Goal: Information Seeking & Learning: Find specific fact

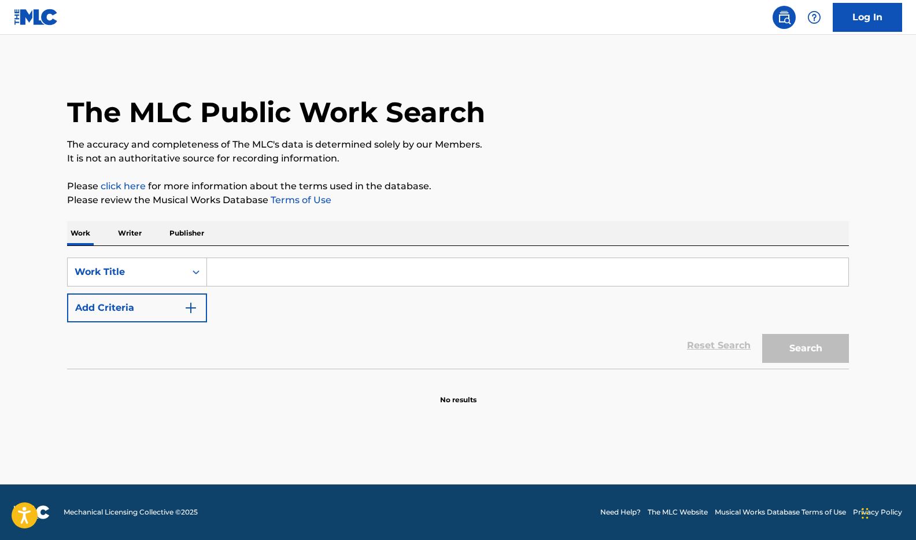
click at [251, 273] on input "Search Form" at bounding box center [528, 272] width 642 height 28
type input "out of my mind"
click at [803, 352] on button "Search" at bounding box center [805, 348] width 87 height 29
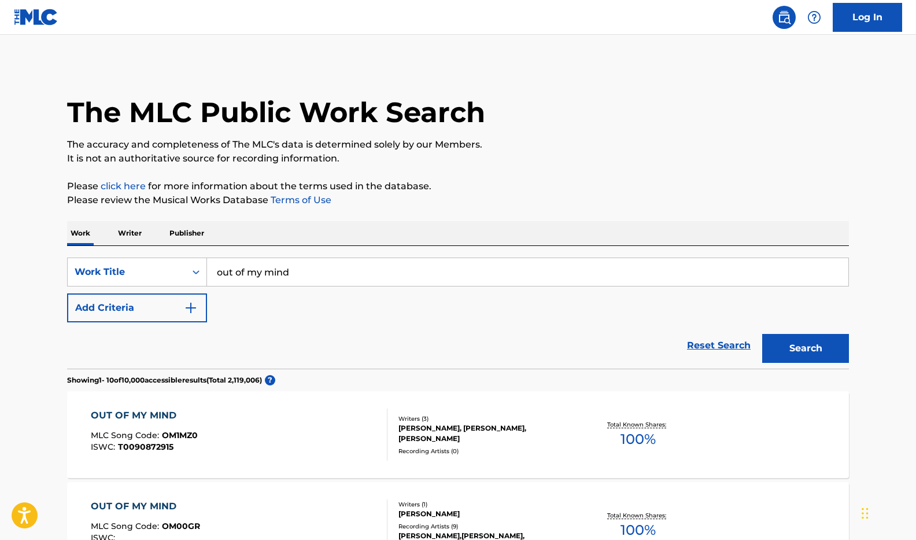
click at [165, 294] on button "Add Criteria" at bounding box center [137, 307] width 140 height 29
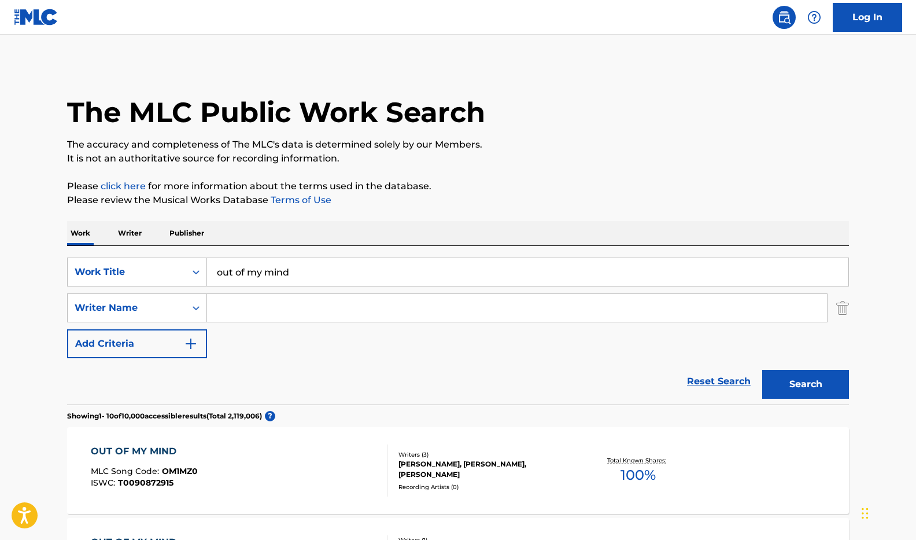
click at [244, 310] on input "Search Form" at bounding box center [517, 308] width 620 height 28
type input "[PERSON_NAME]"
click at [793, 380] on button "Search" at bounding box center [805, 384] width 87 height 29
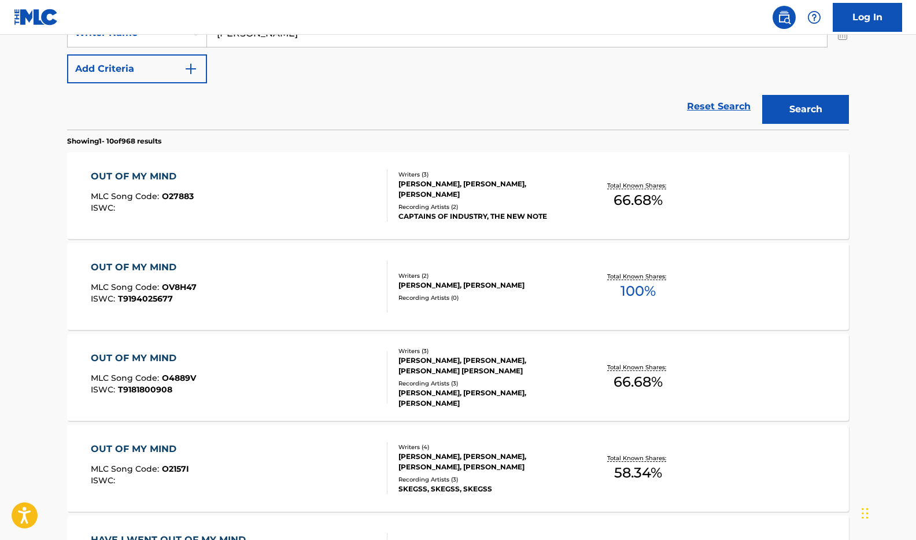
scroll to position [277, 0]
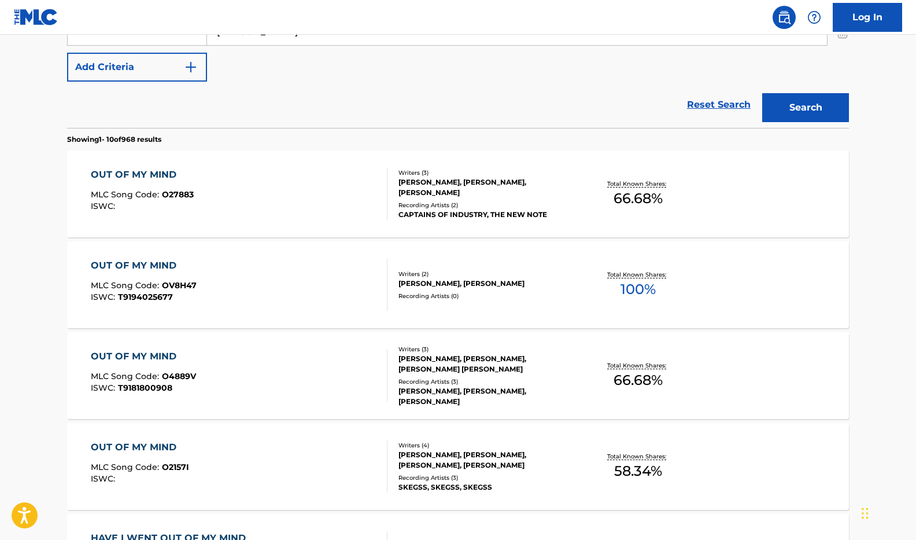
click at [464, 384] on div "Recording Artists ( 3 )" at bounding box center [486, 381] width 175 height 9
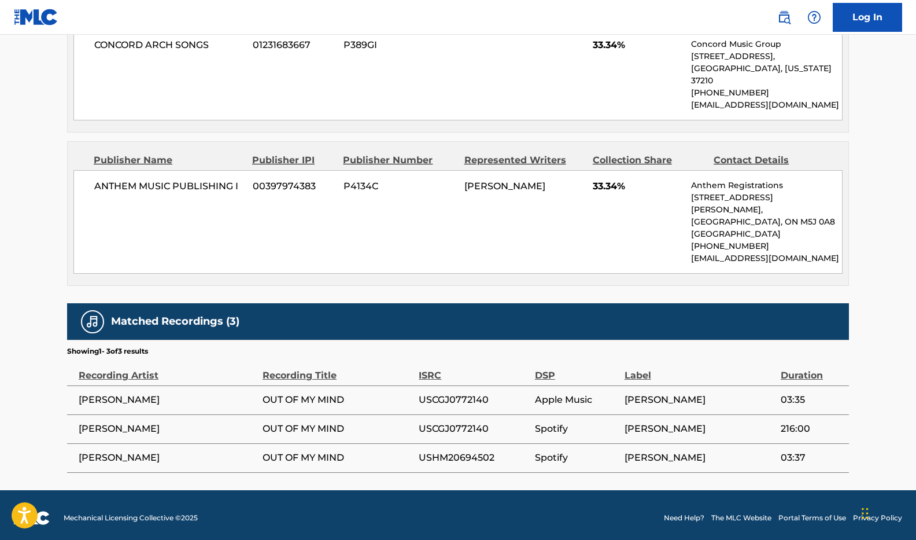
scroll to position [610, 0]
drag, startPoint x: 499, startPoint y: 455, endPoint x: 418, endPoint y: 455, distance: 81.0
click at [418, 455] on tr "JESSE OUT OF MY MIND USHM20694502 Spotify JESSE DWYER 03:37" at bounding box center [458, 457] width 782 height 29
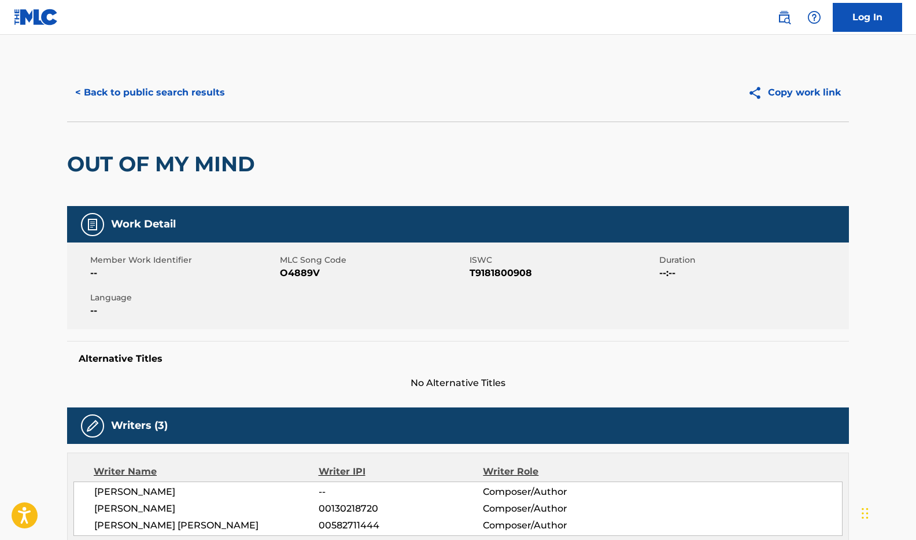
scroll to position [0, 0]
click at [99, 92] on button "< Back to public search results" at bounding box center [150, 92] width 166 height 29
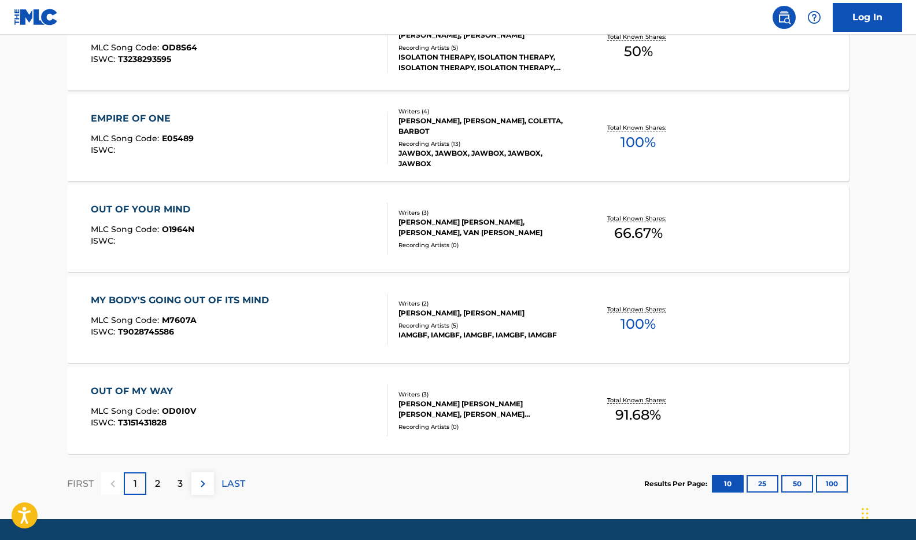
scroll to position [876, 0]
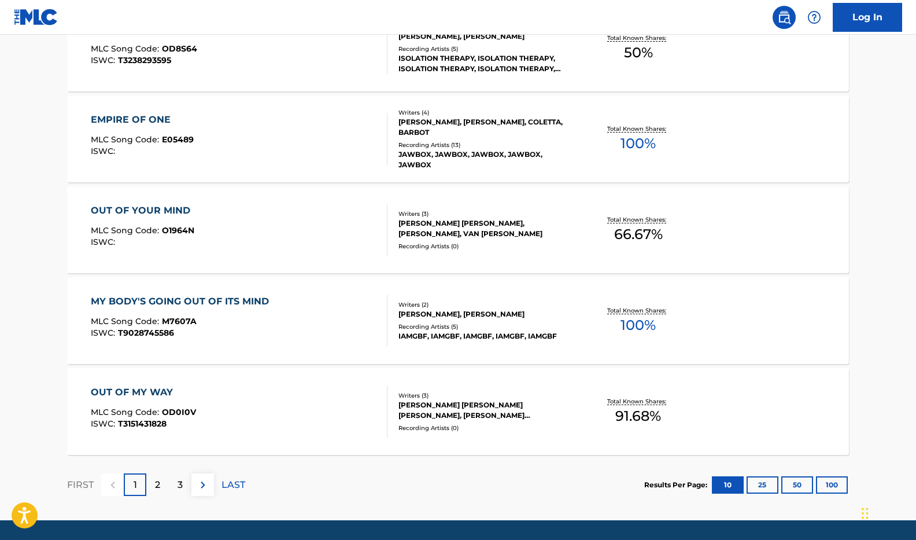
click at [762, 484] on button "25" at bounding box center [763, 484] width 32 height 17
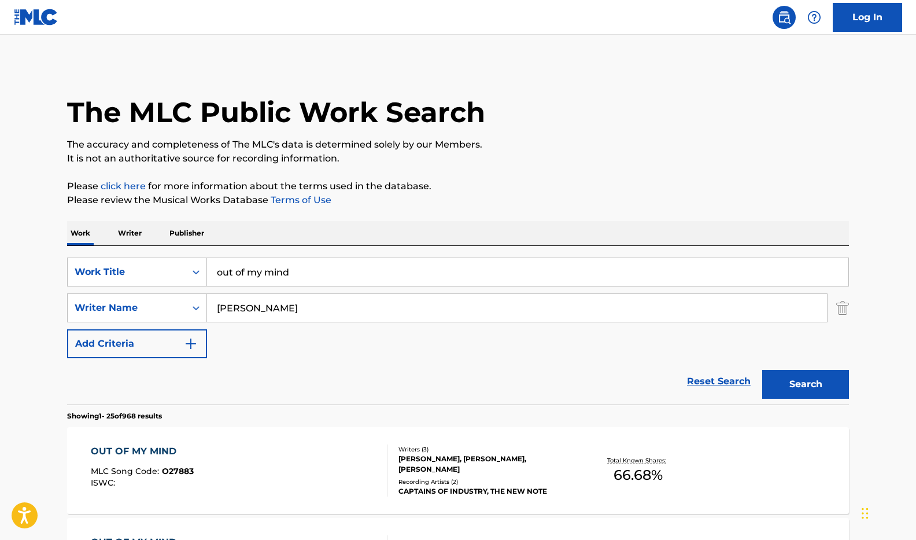
scroll to position [0, 0]
click at [217, 308] on input "[PERSON_NAME]" at bounding box center [517, 308] width 620 height 28
type input "James robbins"
click at [806, 384] on button "Search" at bounding box center [805, 384] width 87 height 29
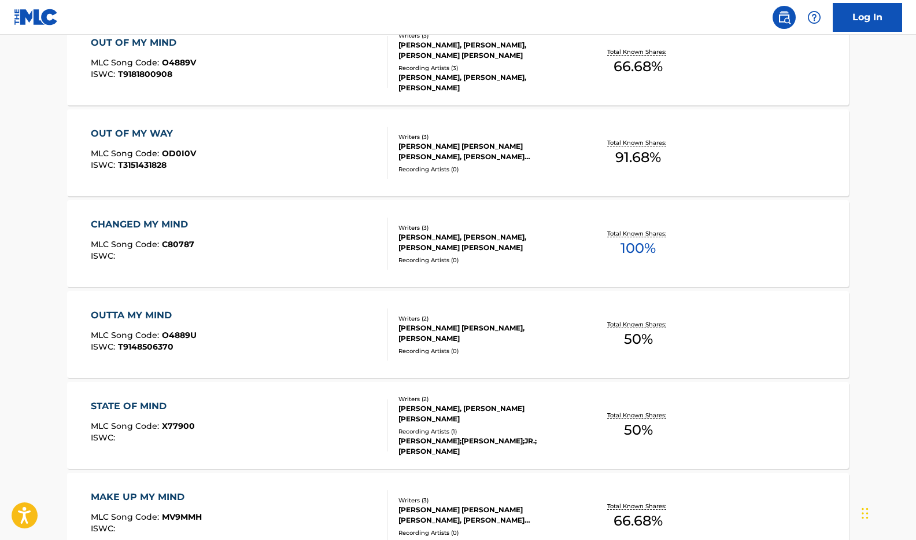
scroll to position [409, 0]
click at [484, 346] on div "Recording Artists ( 0 )" at bounding box center [486, 350] width 175 height 9
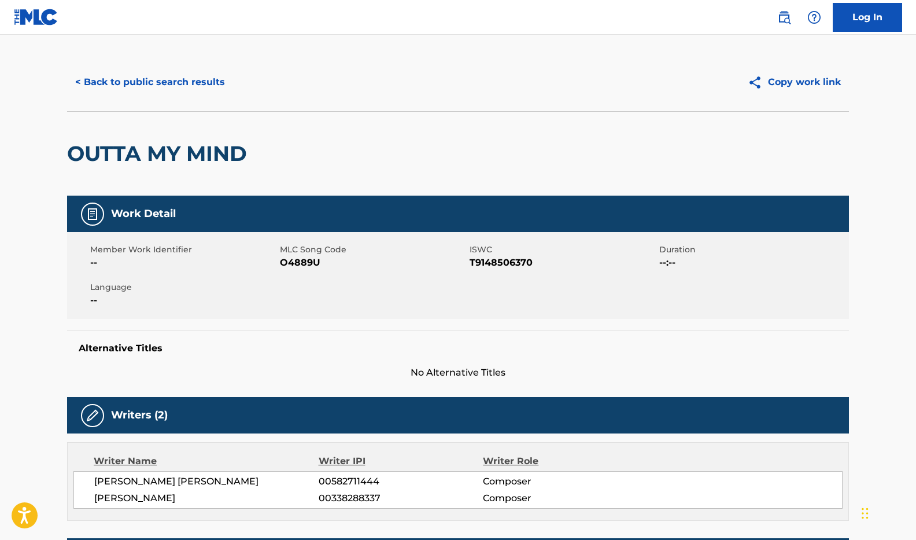
scroll to position [10, 0]
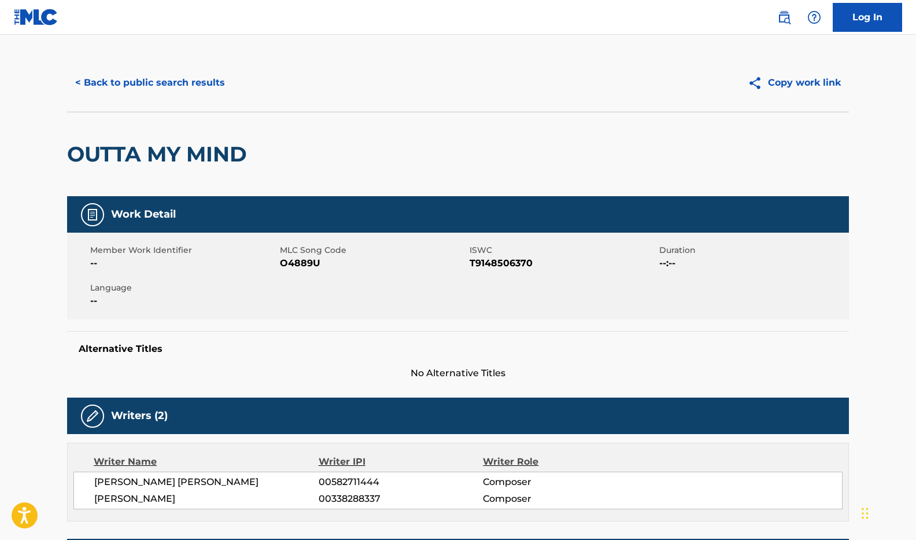
click at [138, 79] on button "< Back to public search results" at bounding box center [150, 82] width 166 height 29
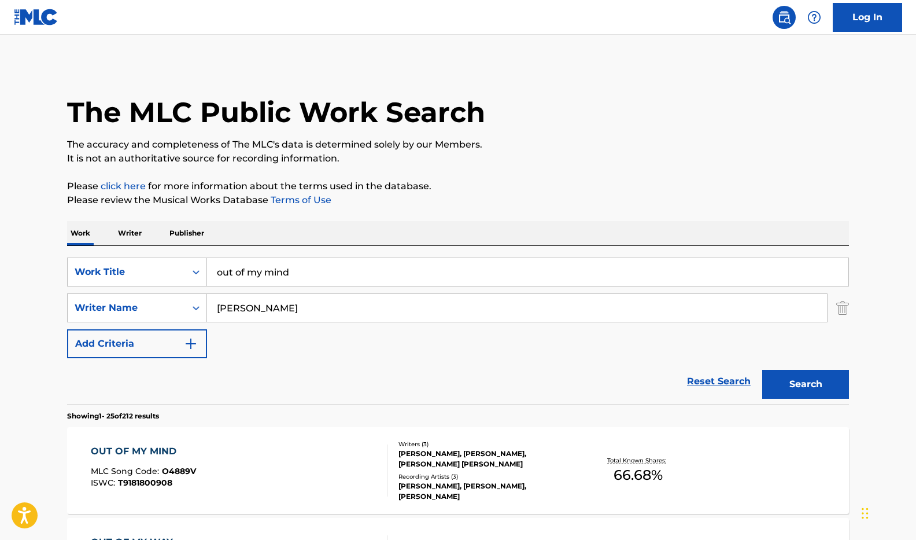
click at [303, 267] on input "out of my mind" at bounding box center [528, 272] width 642 height 28
type input "radio"
click at [806, 384] on button "Search" at bounding box center [805, 384] width 87 height 29
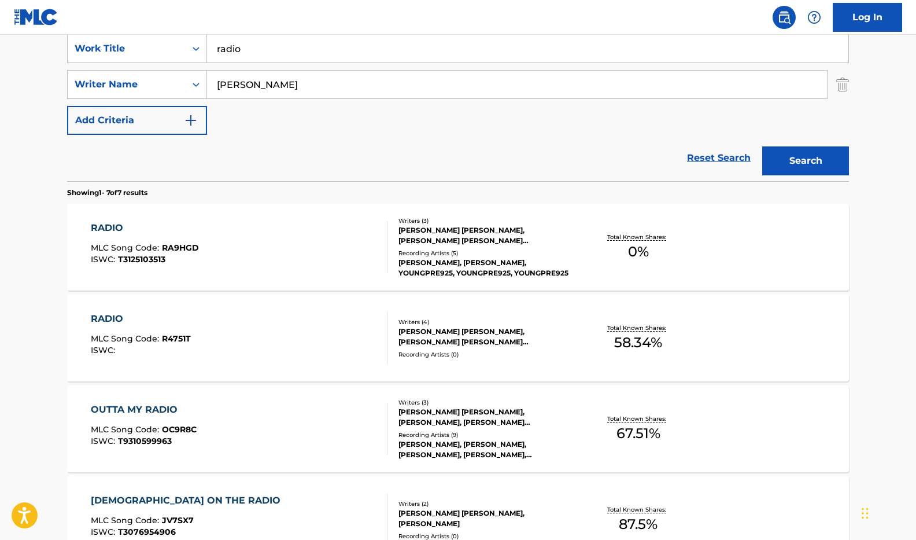
scroll to position [225, 0]
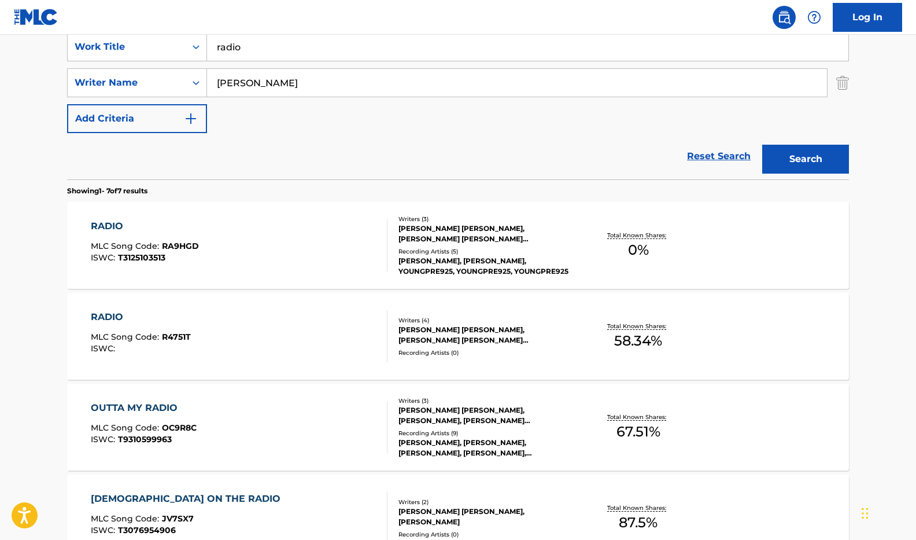
click at [345, 233] on div "RADIO MLC Song Code : RA9HGD ISWC : T3125103513" at bounding box center [239, 245] width 297 height 52
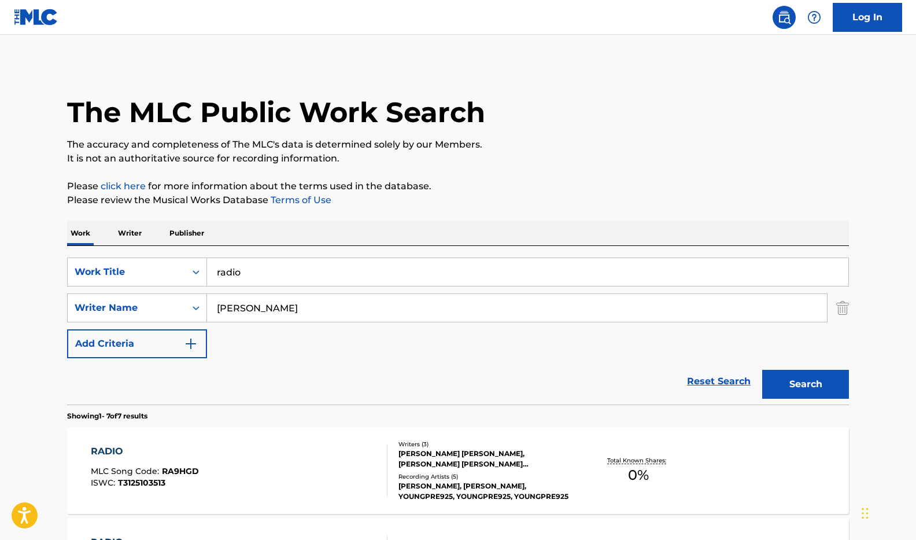
click at [261, 274] on input "radio" at bounding box center [528, 272] width 642 height 28
click at [806, 384] on button "Search" at bounding box center [805, 384] width 87 height 29
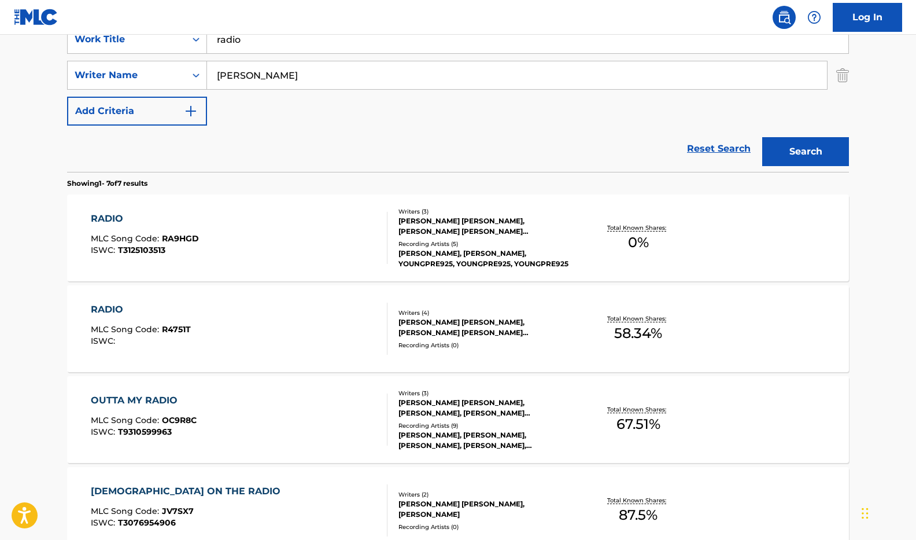
scroll to position [238, 0]
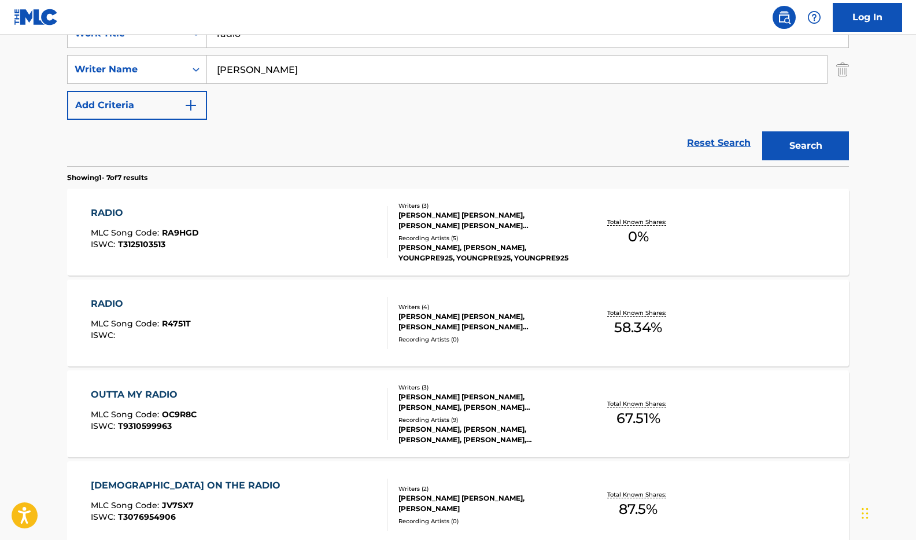
click at [478, 345] on div "RADIO MLC Song Code : R4751T ISWC : Writers ( 4 ) JAMES MICHAEL ROBBINS, SAVVY …" at bounding box center [458, 322] width 782 height 87
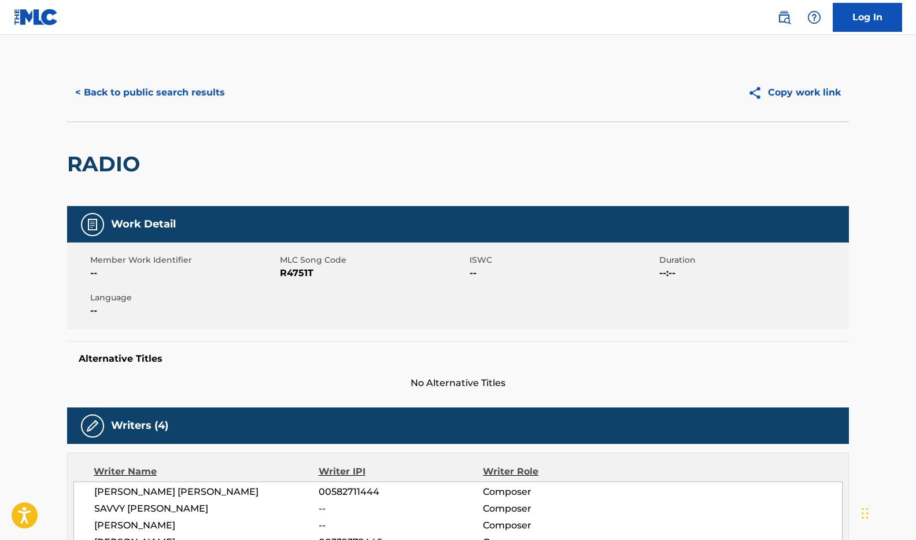
click at [123, 97] on button "< Back to public search results" at bounding box center [150, 92] width 166 height 29
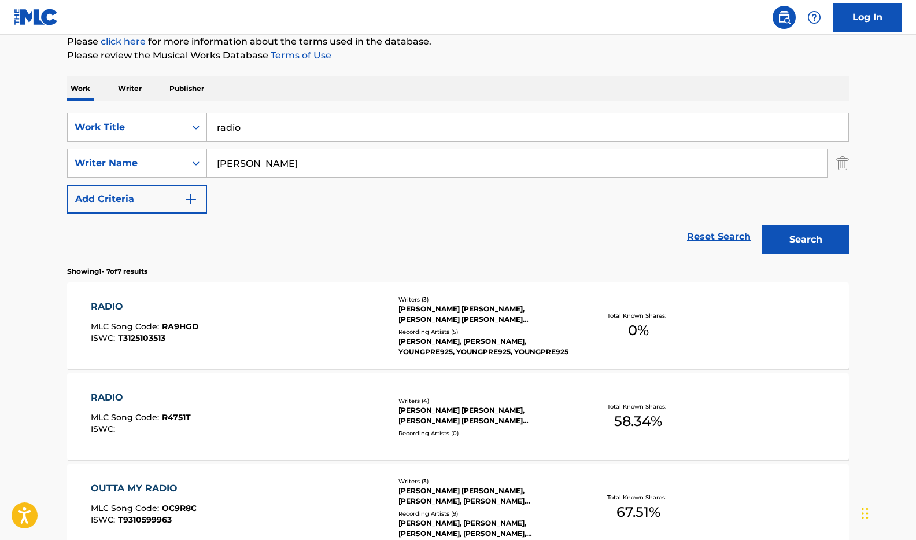
scroll to position [142, 0]
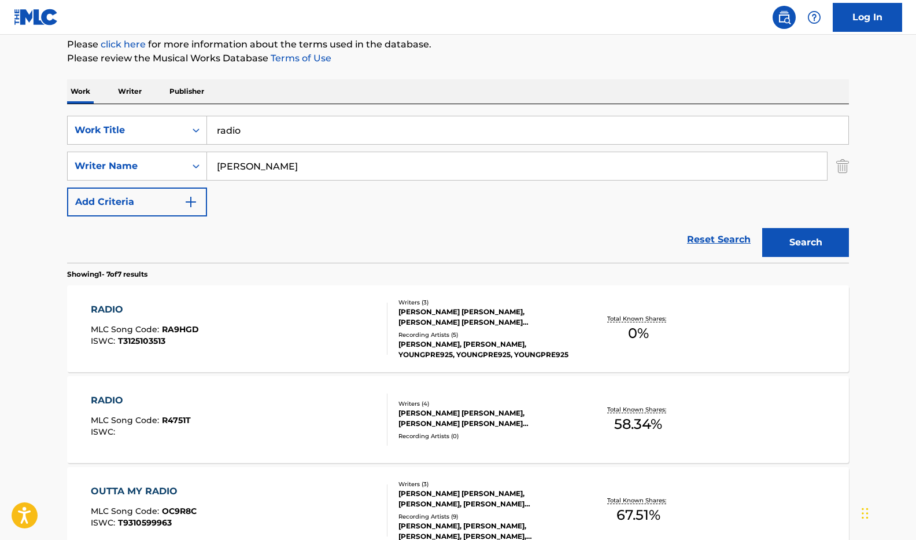
click at [255, 126] on input "radio" at bounding box center [528, 130] width 642 height 28
click at [806, 242] on button "Search" at bounding box center [805, 242] width 87 height 29
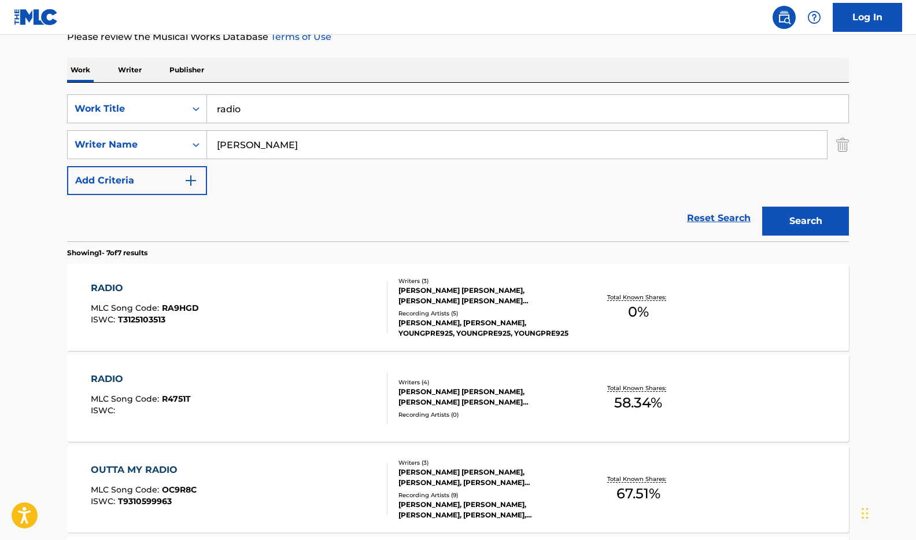
scroll to position [191, 0]
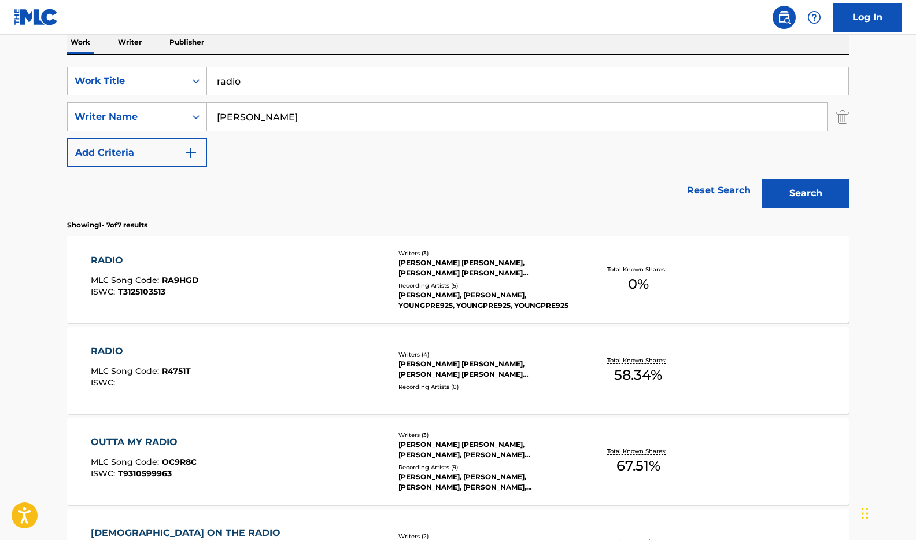
click at [430, 277] on div "JAMES MICHAEL ROBBINS, SHANE LAMAR MCANALLY, HANNAH CHRISTIAN RHYNE" at bounding box center [486, 267] width 175 height 21
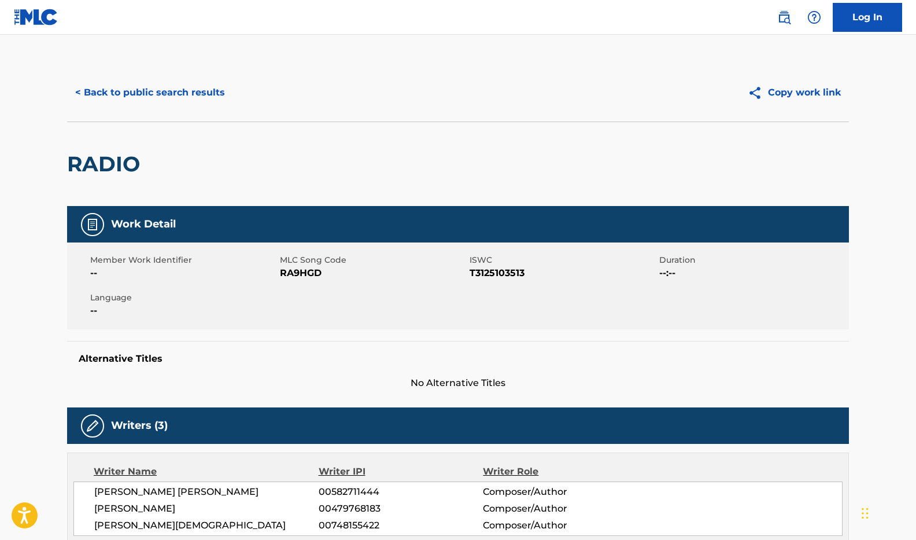
click at [134, 91] on button "< Back to public search results" at bounding box center [150, 92] width 166 height 29
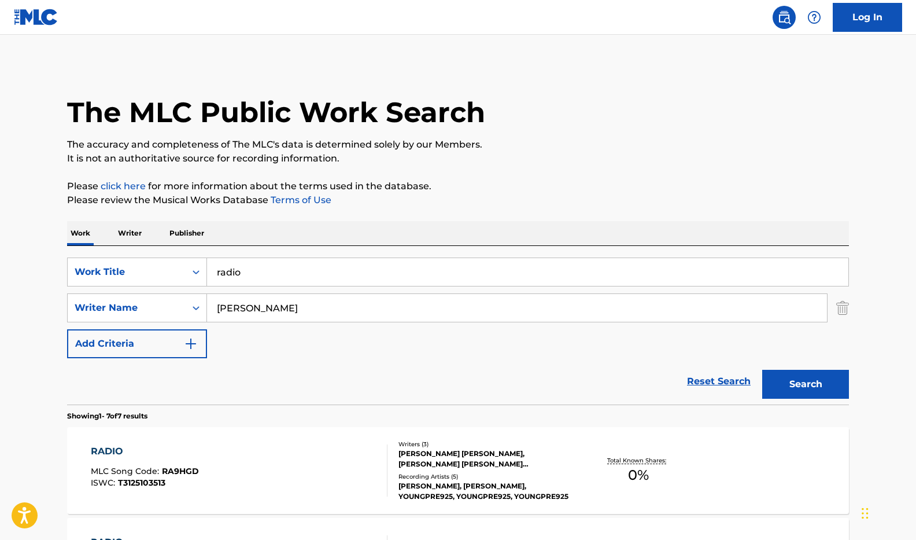
scroll to position [191, 0]
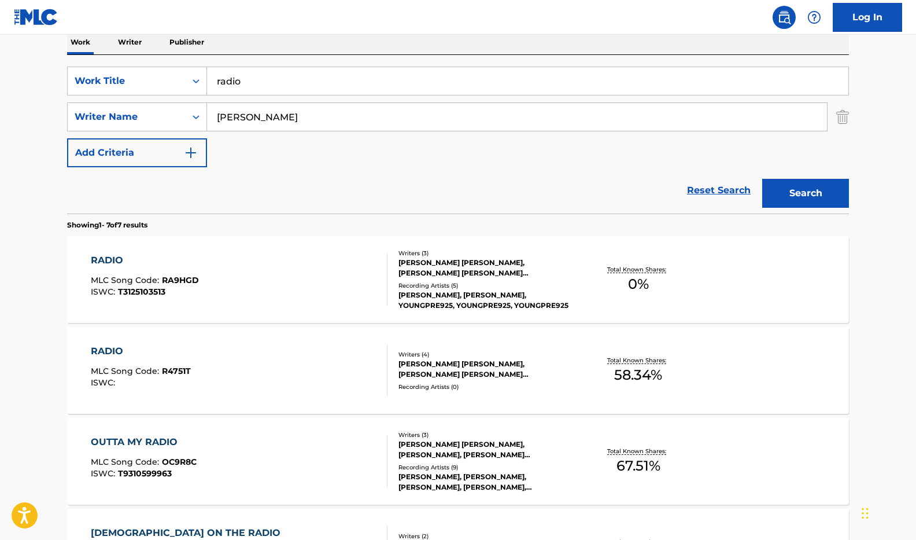
click at [349, 80] on input "radio" at bounding box center [528, 81] width 642 height 28
paste input "889523396"
click at [806, 193] on button "Search" at bounding box center [805, 193] width 87 height 29
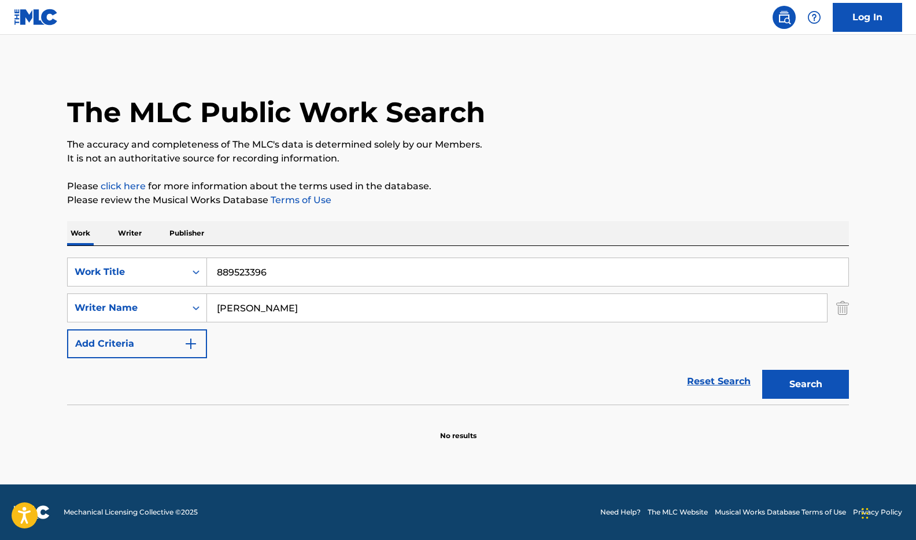
scroll to position [0, 0]
drag, startPoint x: 287, startPoint y: 273, endPoint x: 146, endPoint y: 267, distance: 141.3
click at [146, 267] on div "SearchWithCriteria1e001f16-2455-49d5-bd1a-8b3bb8546ce9 Work Title 889523396" at bounding box center [458, 271] width 782 height 29
type input "somebody tonight"
click at [786, 381] on button "Search" at bounding box center [805, 384] width 87 height 29
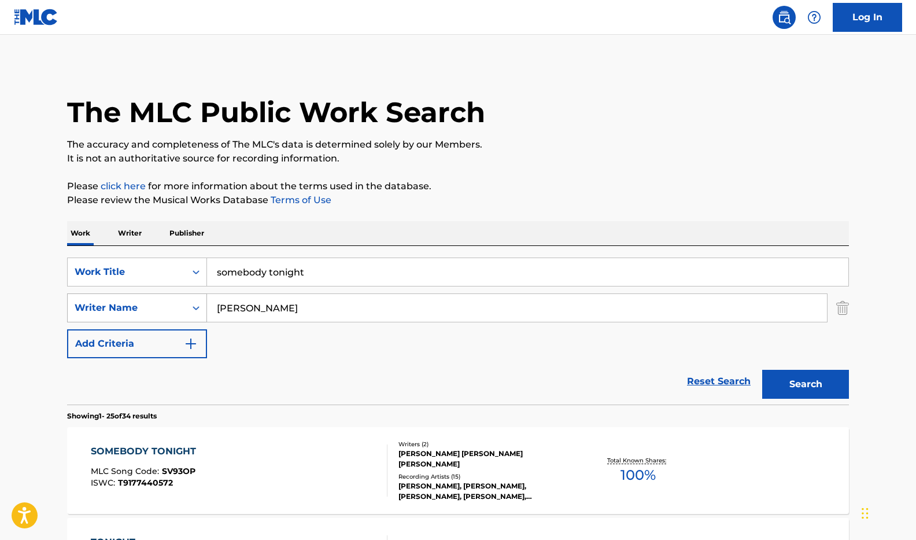
drag, startPoint x: 249, startPoint y: 309, endPoint x: 164, endPoint y: 303, distance: 85.9
click at [164, 303] on div "SearchWithCriteriaebcac53a-ae05-4301-abe8-418ebe5acfb9 Writer Name James robbins" at bounding box center [458, 307] width 782 height 29
type input "[PERSON_NAME]"
click at [806, 384] on button "Search" at bounding box center [805, 384] width 87 height 29
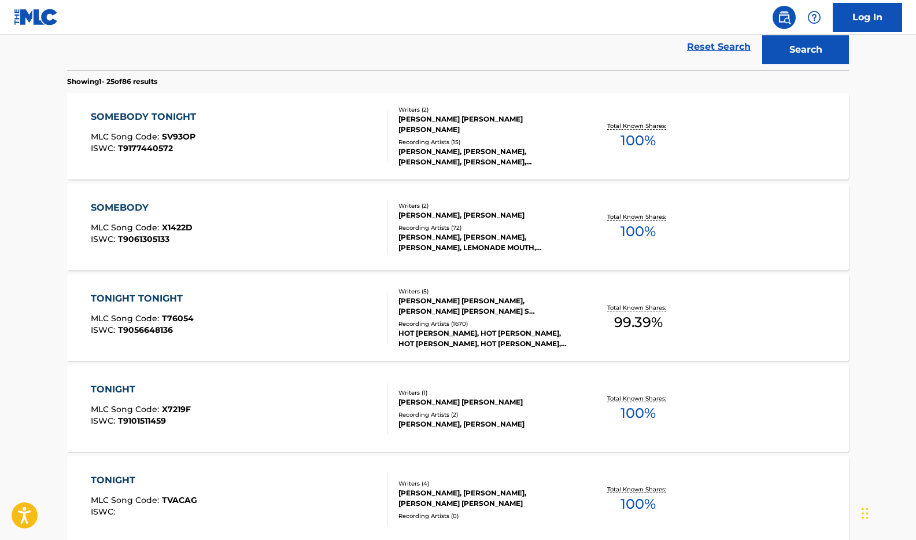
scroll to position [349, 0]
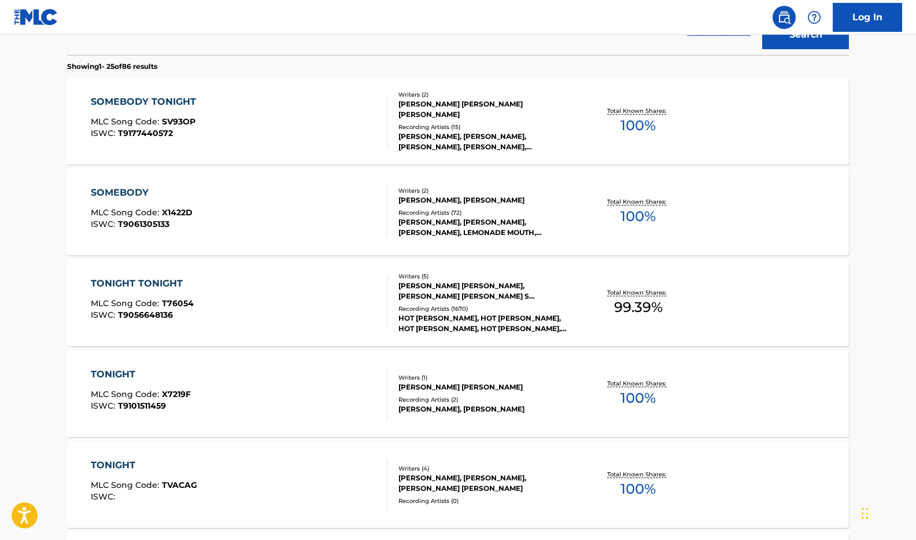
click at [298, 398] on div "TONIGHT MLC Song Code : X7219F ISWC : T9101511459" at bounding box center [239, 393] width 297 height 52
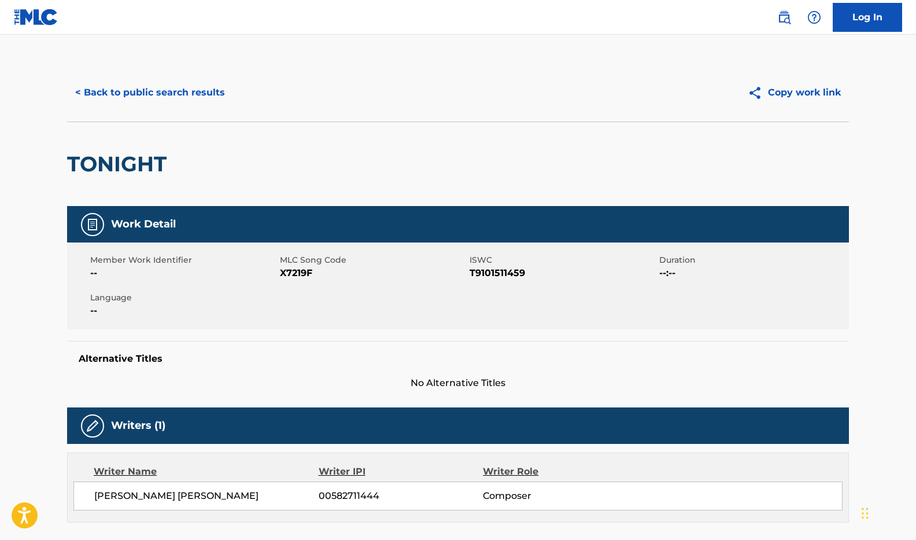
click at [157, 91] on button "< Back to public search results" at bounding box center [150, 92] width 166 height 29
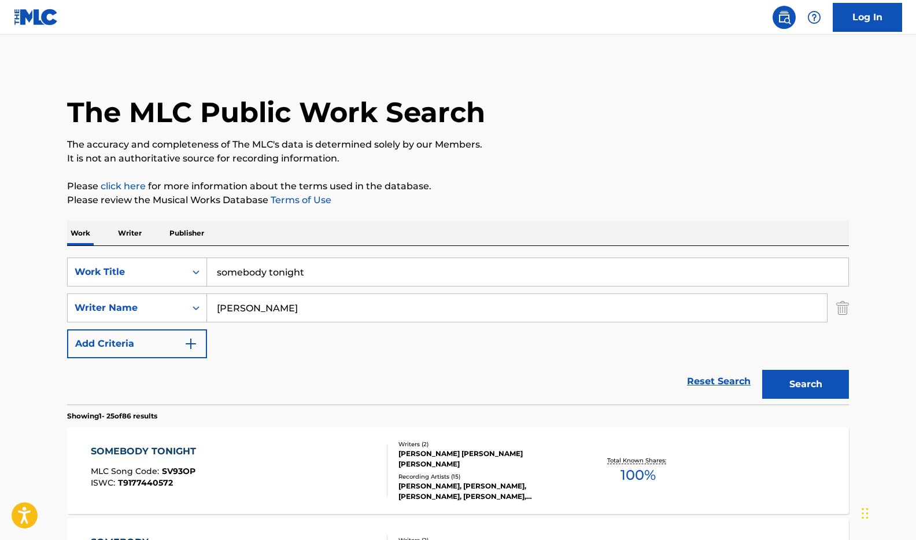
click at [330, 275] on input "somebody tonight" at bounding box center [528, 272] width 642 height 28
type input "stay a while"
click at [806, 384] on button "Search" at bounding box center [805, 384] width 87 height 29
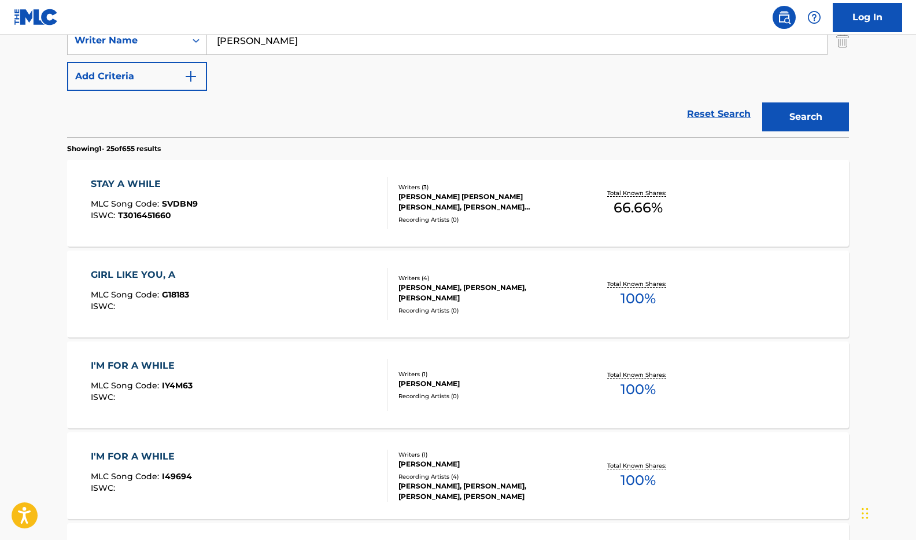
scroll to position [182, 0]
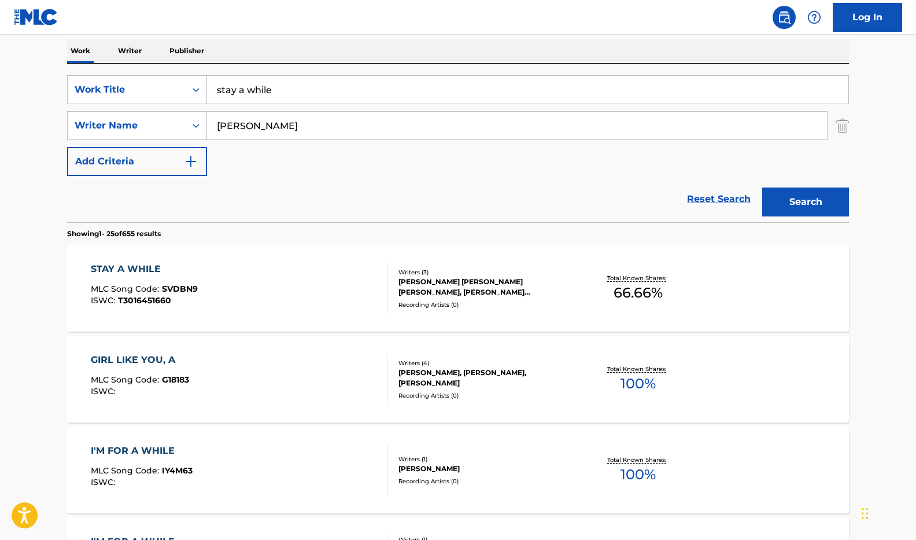
click at [329, 287] on div "STAY A WHILE MLC Song Code : SVDBN9 ISWC : T3016451660" at bounding box center [239, 288] width 297 height 52
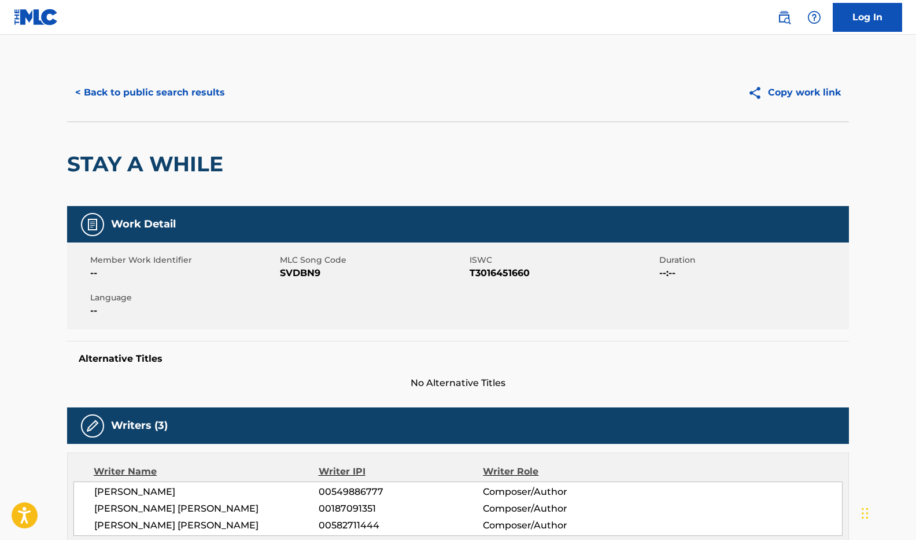
click at [112, 96] on button "< Back to public search results" at bounding box center [150, 92] width 166 height 29
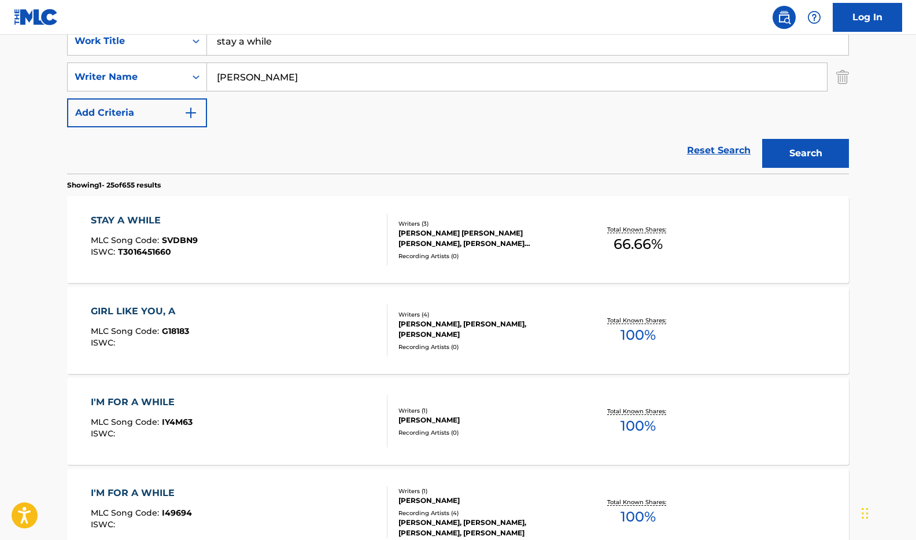
scroll to position [230, 0]
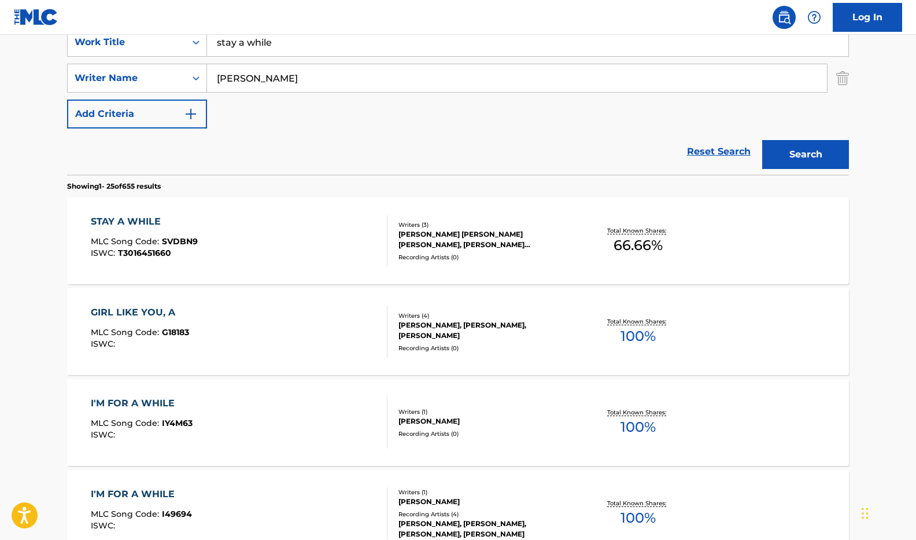
click at [241, 240] on div "STAY A WHILE MLC Song Code : SVDBN9 ISWC : T3016451660" at bounding box center [239, 241] width 297 height 52
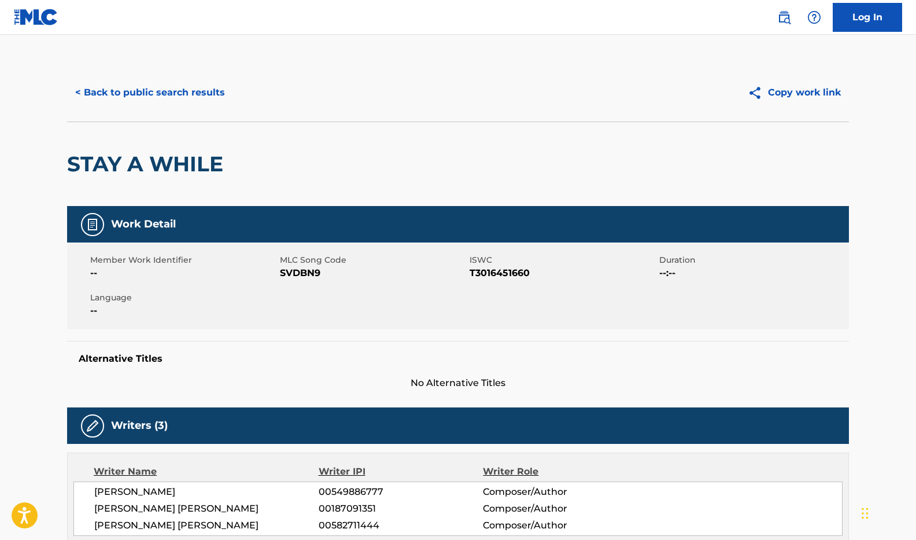
click at [122, 91] on button "< Back to public search results" at bounding box center [150, 92] width 166 height 29
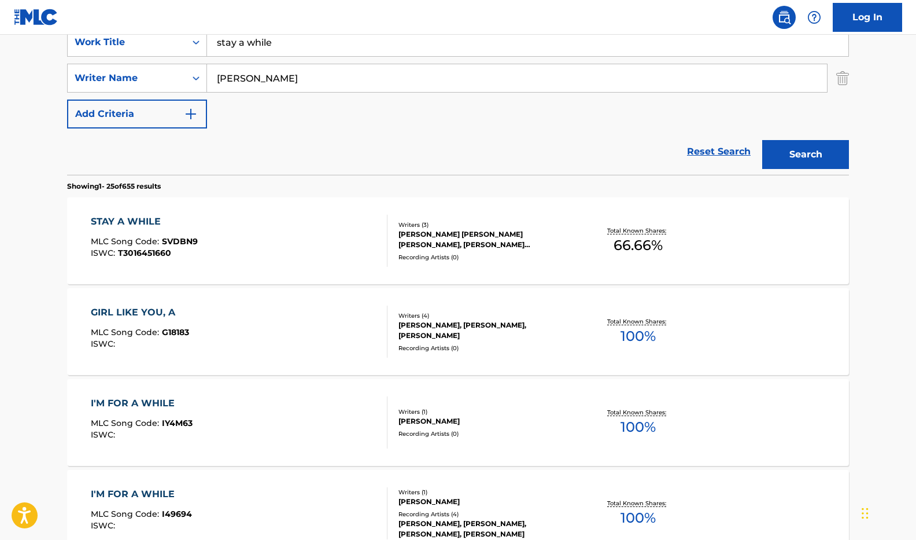
scroll to position [204, 0]
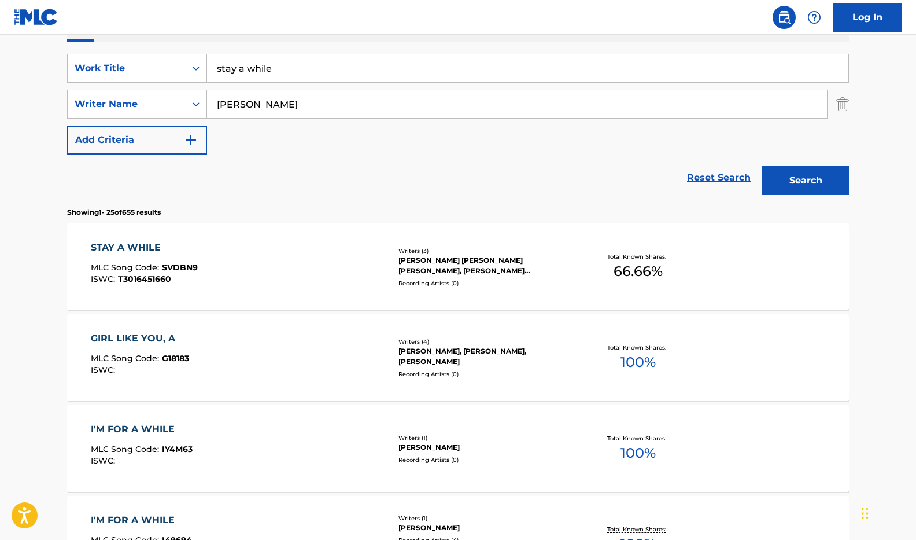
click at [135, 244] on div "STAY A WHILE" at bounding box center [144, 248] width 107 height 14
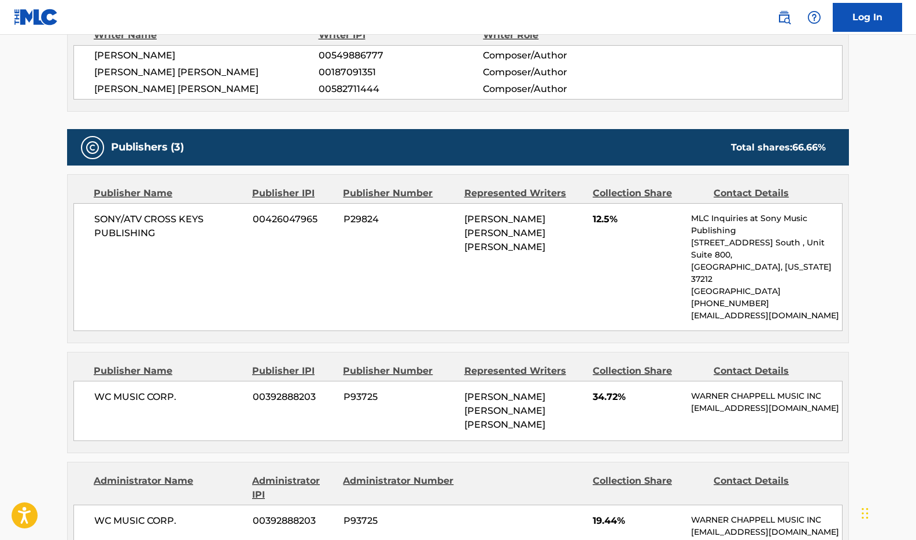
scroll to position [338, 0]
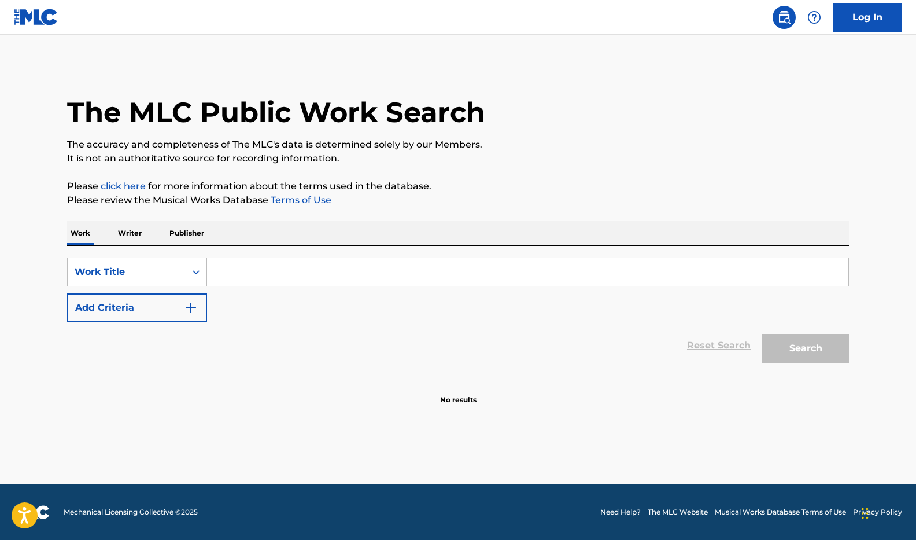
click at [240, 281] on input "Search Form" at bounding box center [528, 272] width 642 height 28
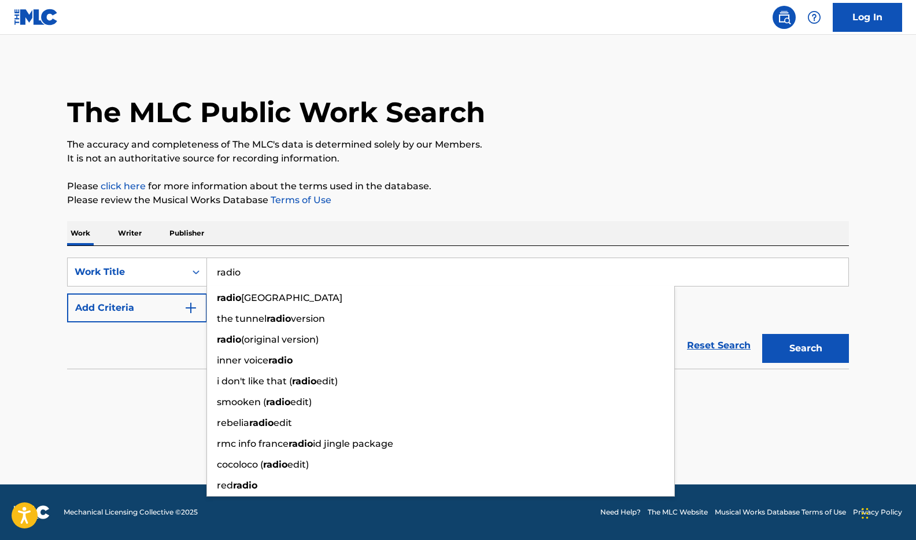
type input "radio"
click at [139, 315] on button "Add Criteria" at bounding box center [137, 307] width 140 height 29
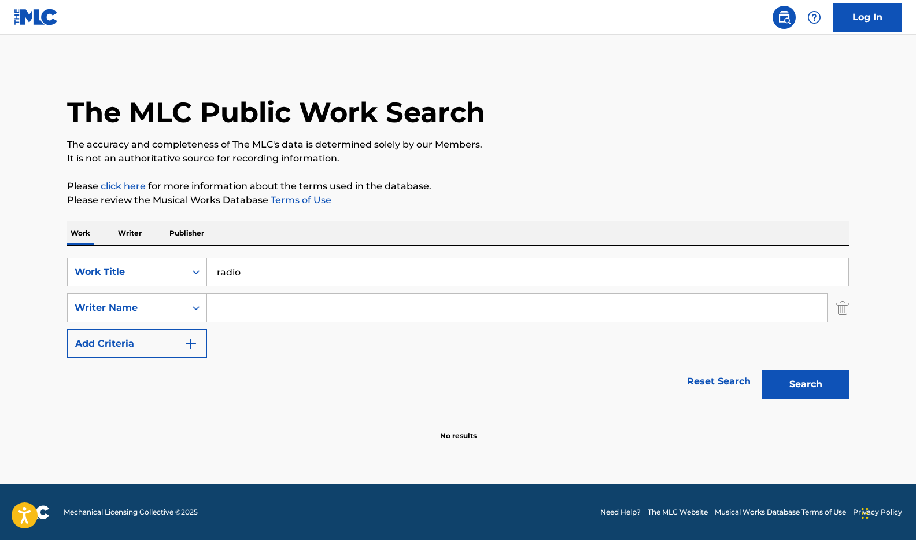
click at [234, 309] on input "Search Form" at bounding box center [517, 308] width 620 height 28
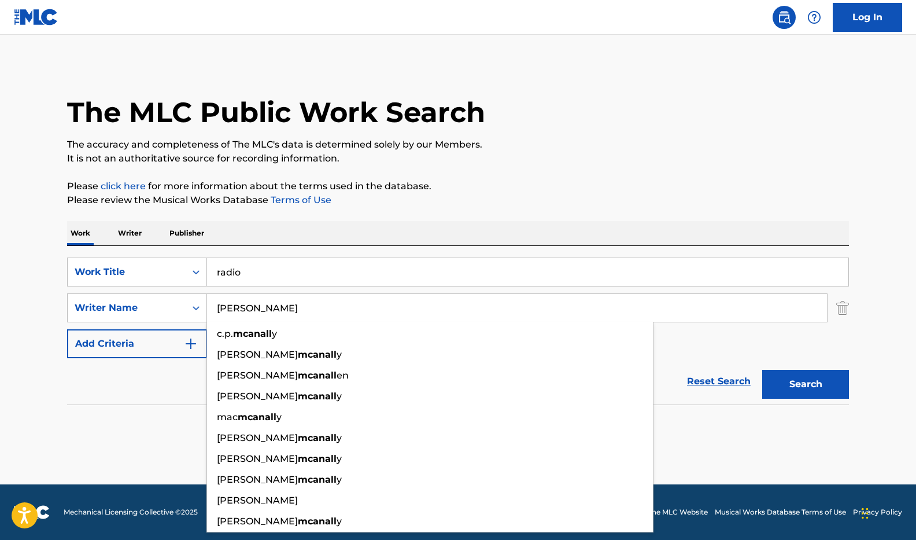
type input "[PERSON_NAME]"
click at [806, 384] on button "Search" at bounding box center [805, 384] width 87 height 29
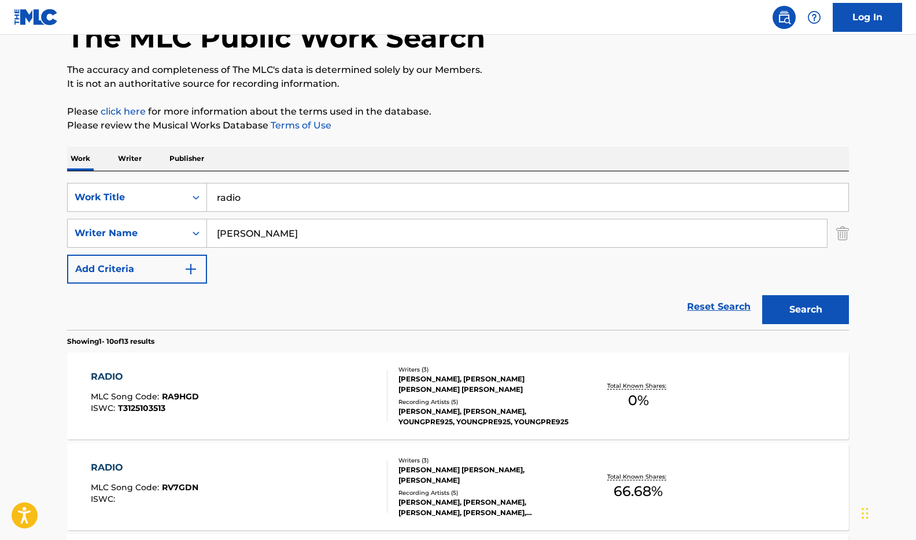
scroll to position [77, 0]
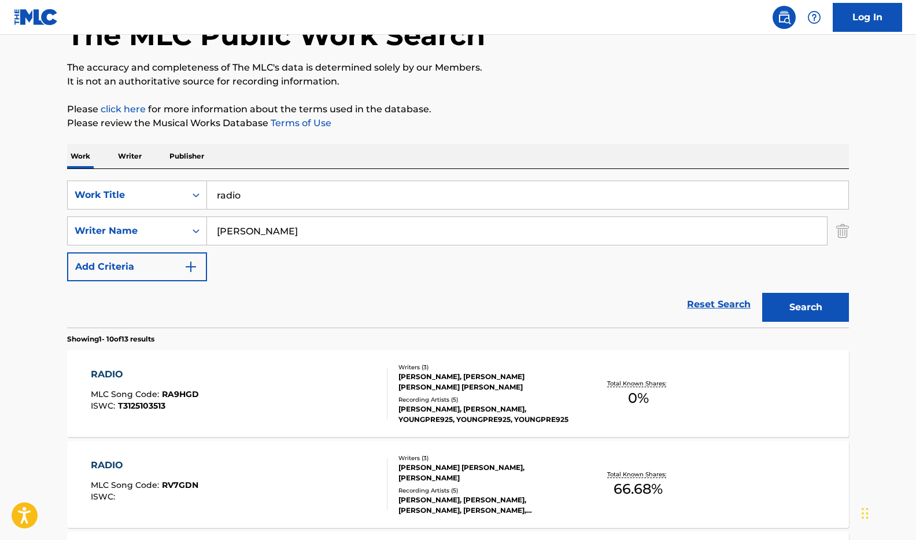
click at [185, 372] on div "RADIO" at bounding box center [145, 374] width 108 height 14
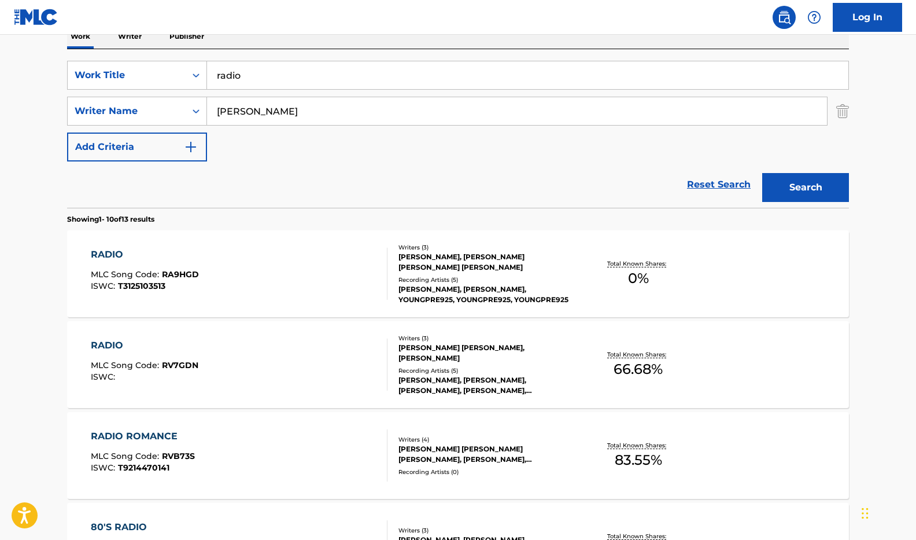
scroll to position [197, 0]
click at [356, 367] on div "RADIO MLC Song Code : RV7GDN ISWC :" at bounding box center [239, 364] width 297 height 52
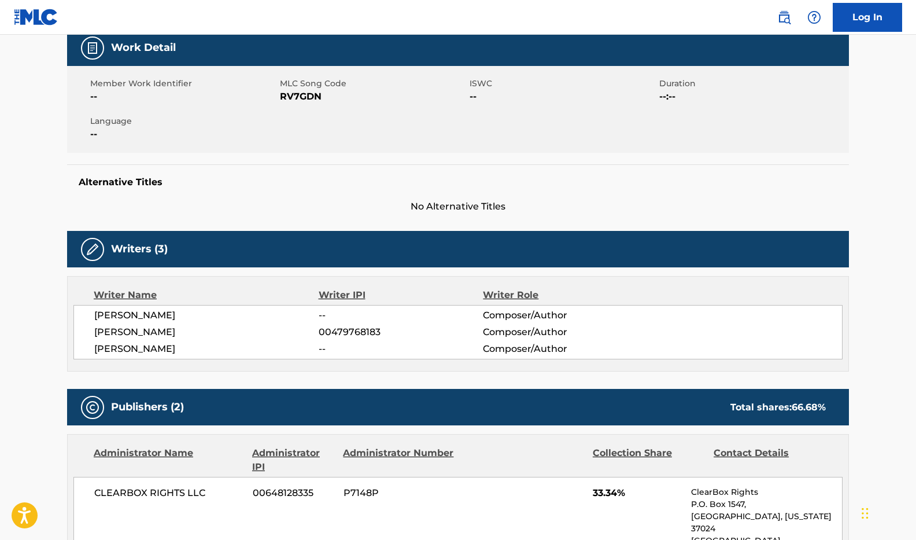
scroll to position [177, 0]
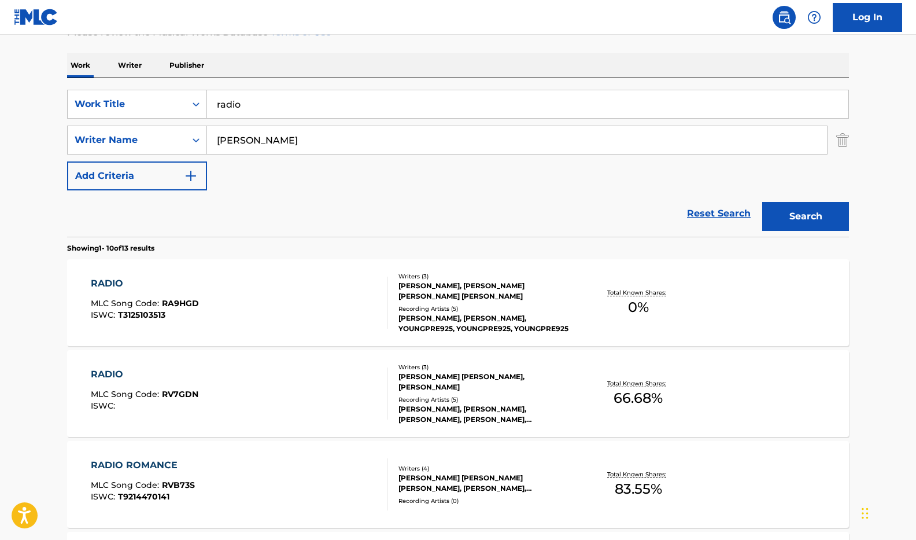
scroll to position [167, 0]
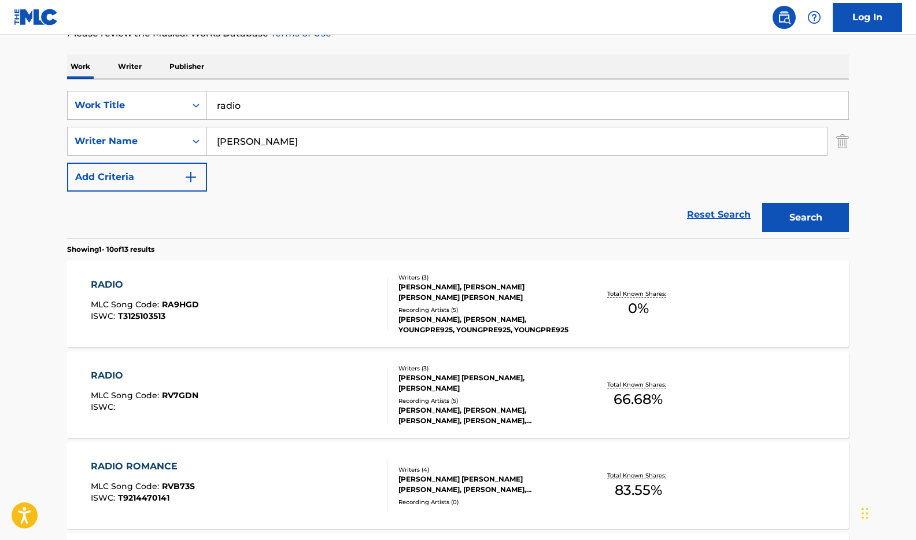
click at [292, 137] on input "[PERSON_NAME]" at bounding box center [517, 141] width 620 height 28
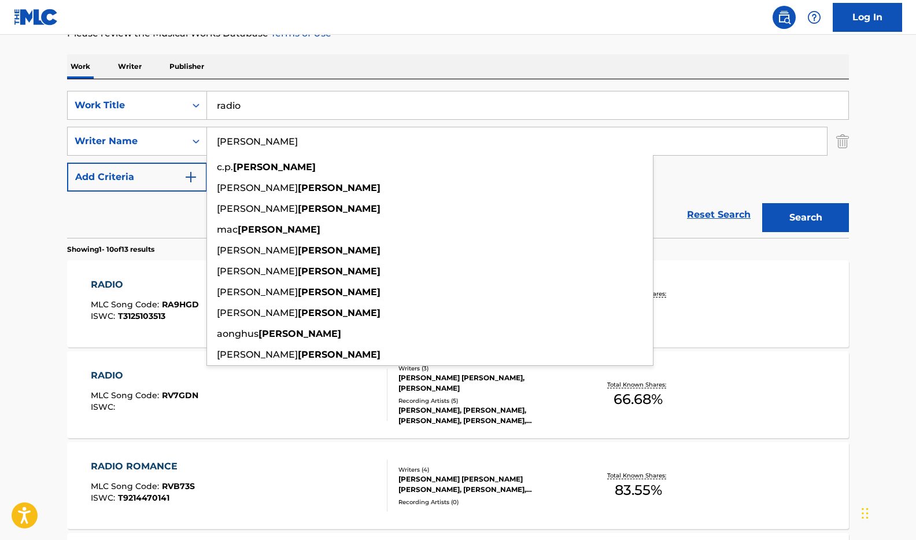
click at [292, 137] on input "[PERSON_NAME]" at bounding box center [517, 141] width 620 height 28
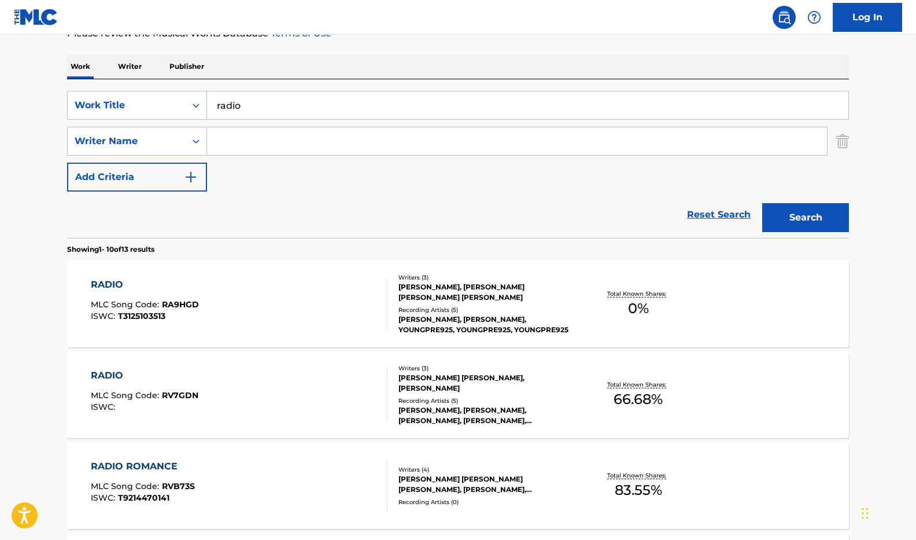
click at [282, 105] on input "radio" at bounding box center [528, 105] width 642 height 28
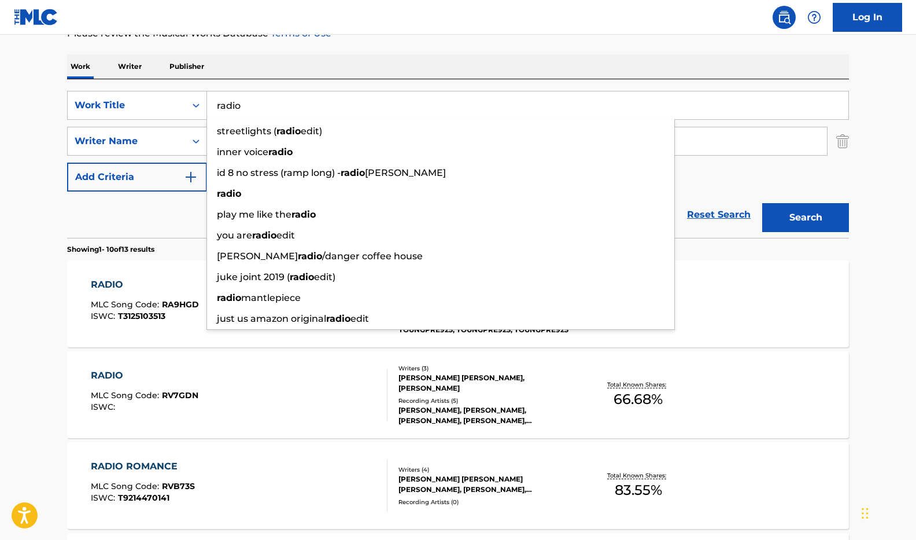
click at [381, 68] on div "Work Writer Publisher" at bounding box center [458, 66] width 782 height 24
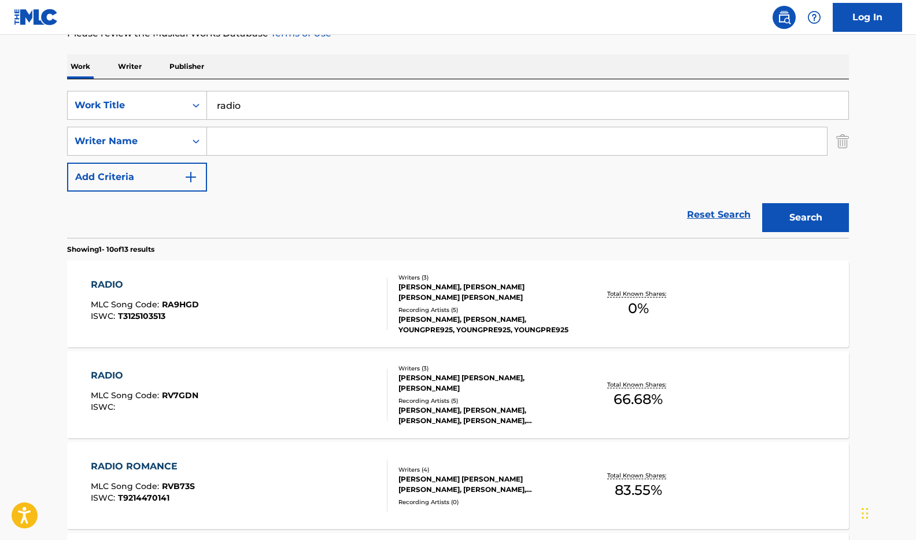
click at [263, 149] on input "Search Form" at bounding box center [517, 141] width 620 height 28
click at [250, 102] on input "radio" at bounding box center [528, 105] width 642 height 28
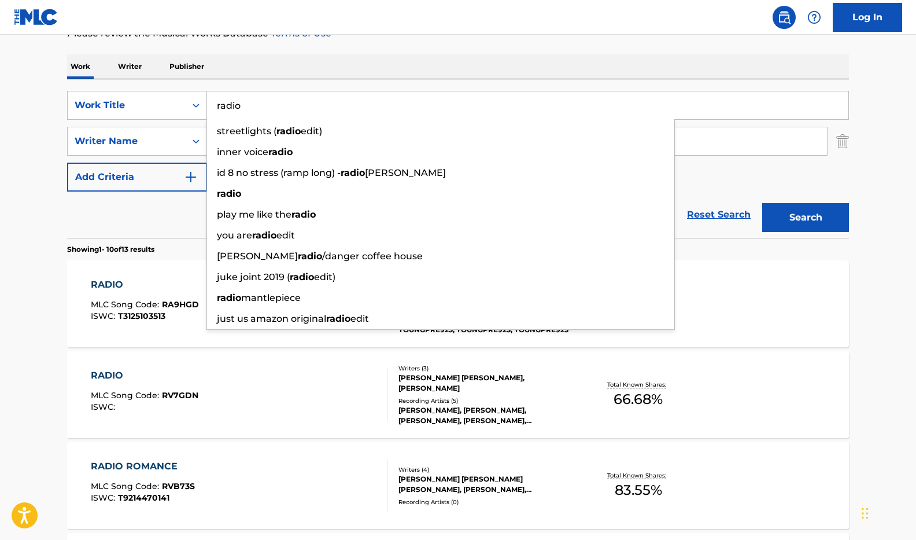
click at [248, 68] on div "Work Writer Publisher" at bounding box center [458, 66] width 782 height 24
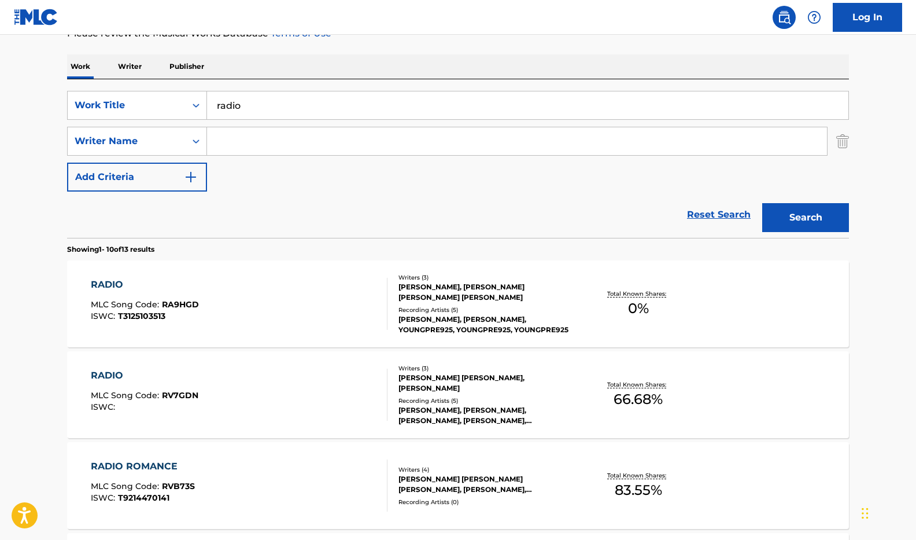
click at [244, 87] on div "SearchWithCriteria66cc55dd-9e02-4352-8835-220335c9e7c2 Work Title radio SearchW…" at bounding box center [458, 158] width 782 height 159
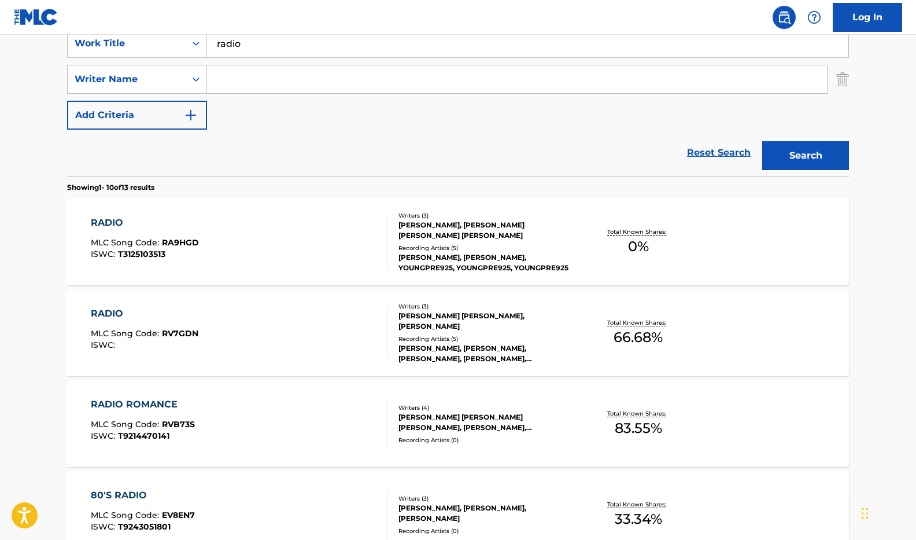
scroll to position [231, 0]
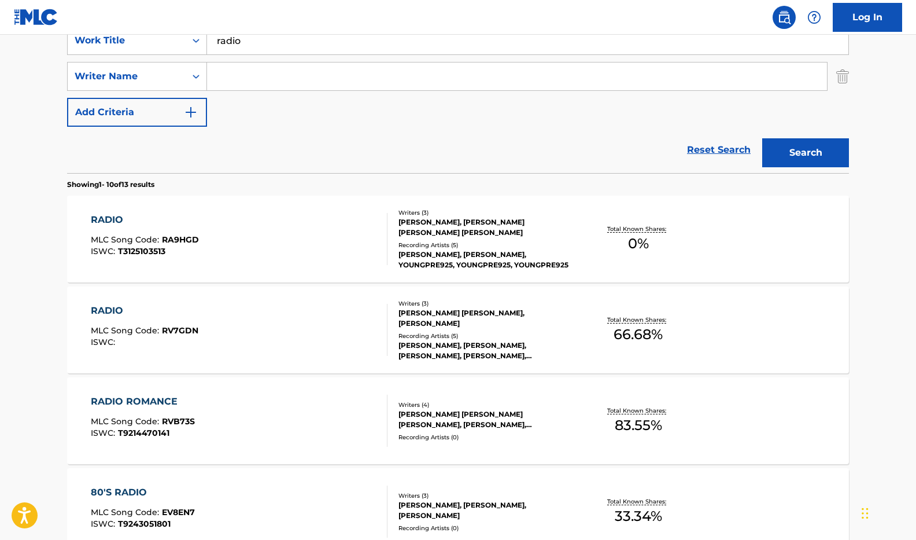
click at [106, 217] on div "RADIO" at bounding box center [145, 220] width 108 height 14
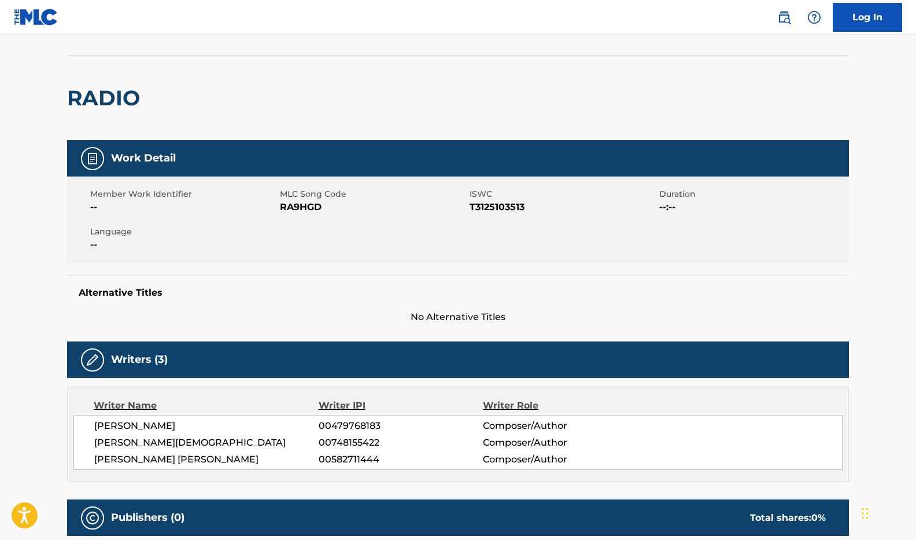
scroll to position [8, 0]
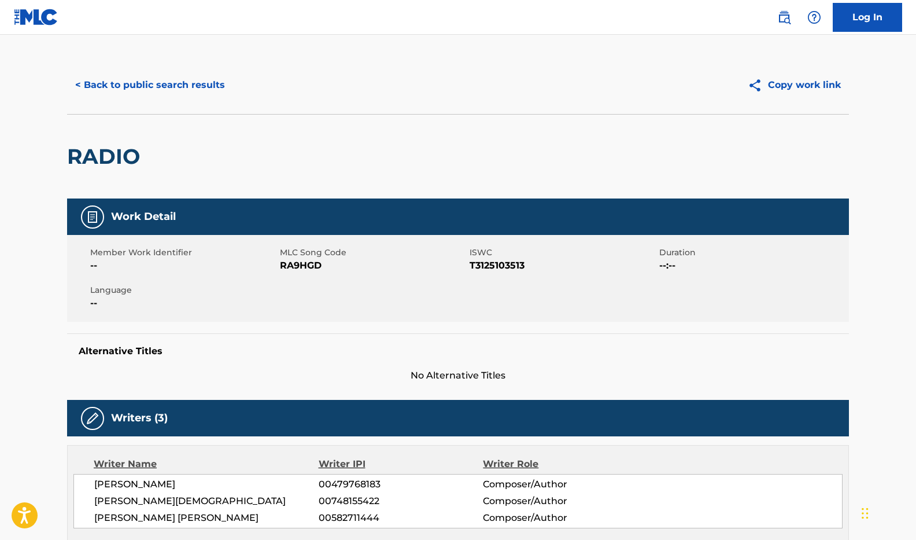
click at [109, 84] on button "< Back to public search results" at bounding box center [150, 85] width 166 height 29
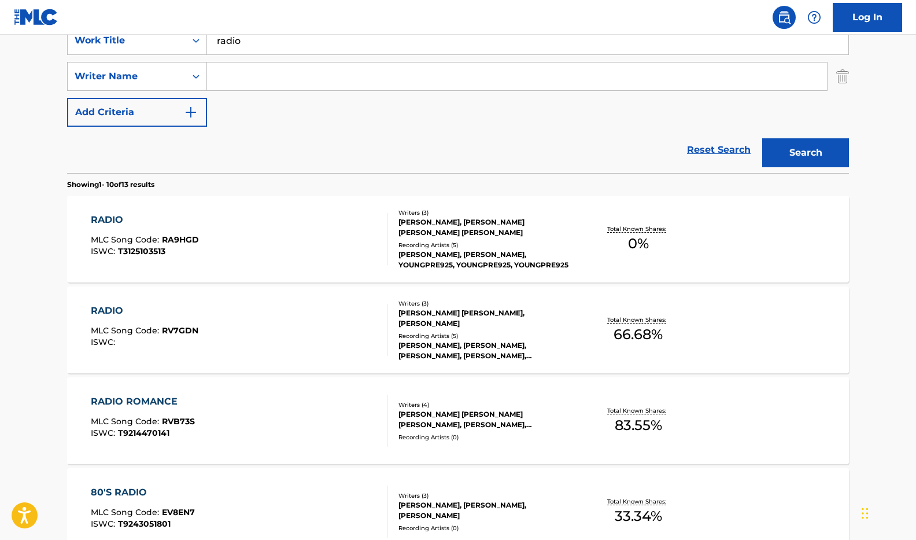
click at [297, 39] on input "radio" at bounding box center [528, 41] width 642 height 28
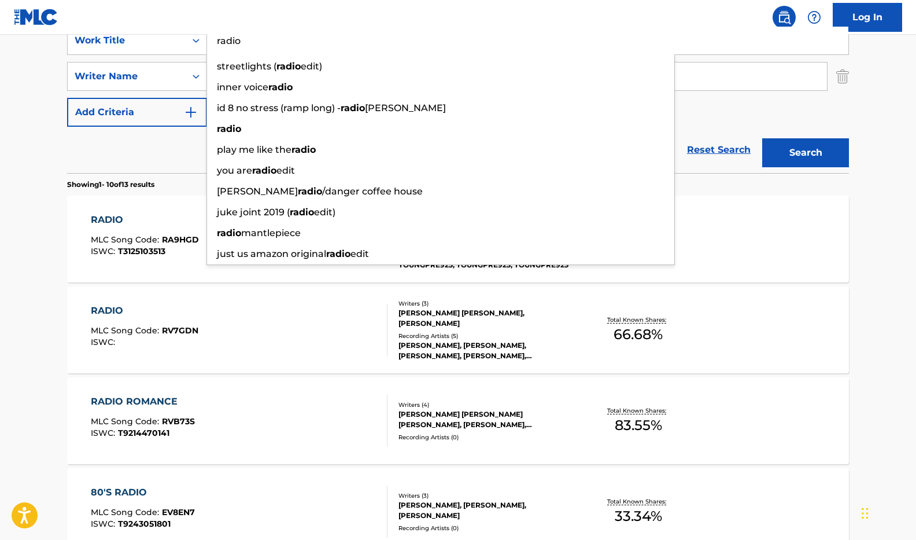
click at [297, 39] on input "radio" at bounding box center [528, 41] width 642 height 28
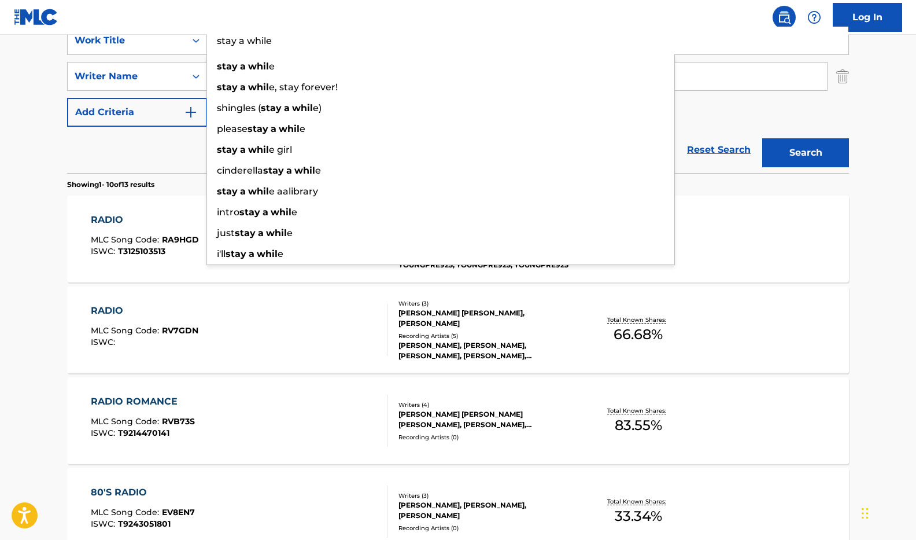
type input "stay a while"
click at [806, 153] on button "Search" at bounding box center [805, 152] width 87 height 29
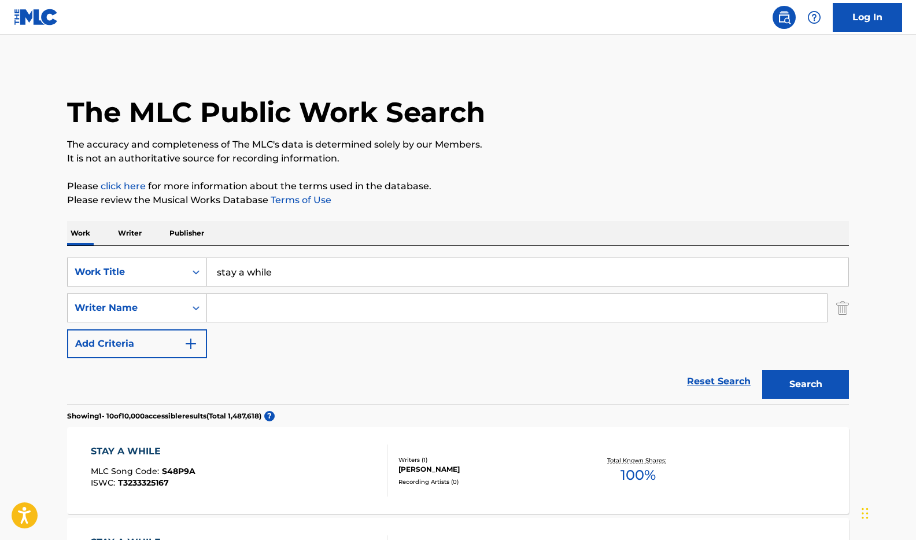
click at [255, 314] on input "Search Form" at bounding box center [517, 308] width 620 height 28
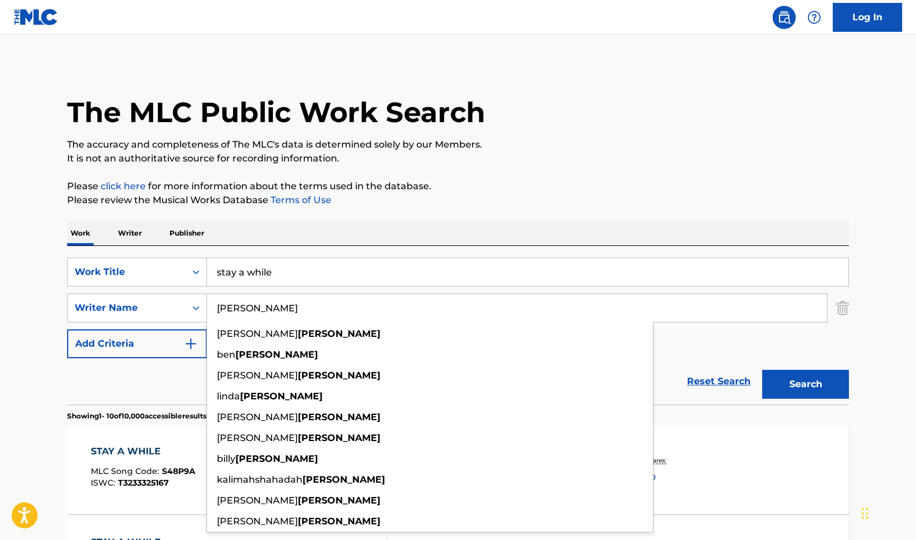
type input "[PERSON_NAME]"
click at [791, 388] on button "Search" at bounding box center [805, 384] width 87 height 29
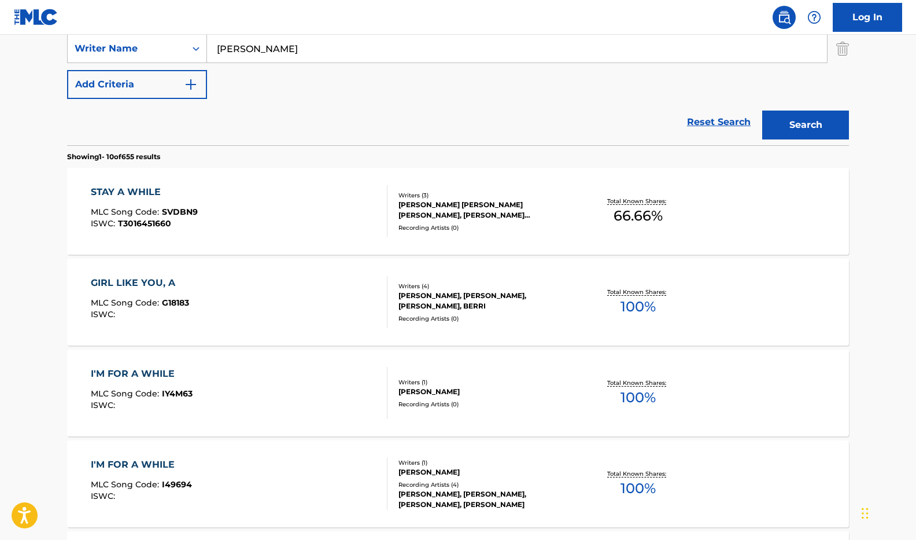
scroll to position [257, 0]
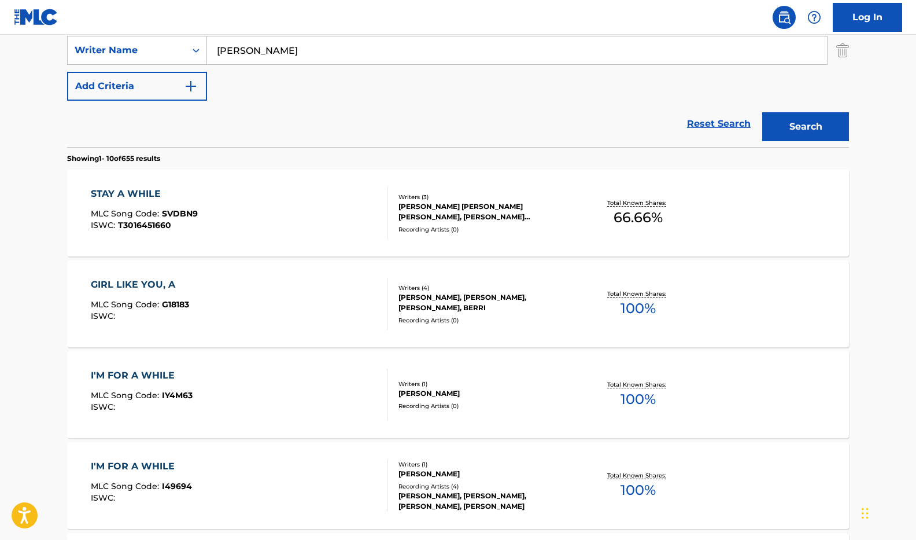
click at [290, 215] on div "STAY A WHILE MLC Song Code : SVDBN9 ISWC : T3016451660" at bounding box center [239, 213] width 297 height 52
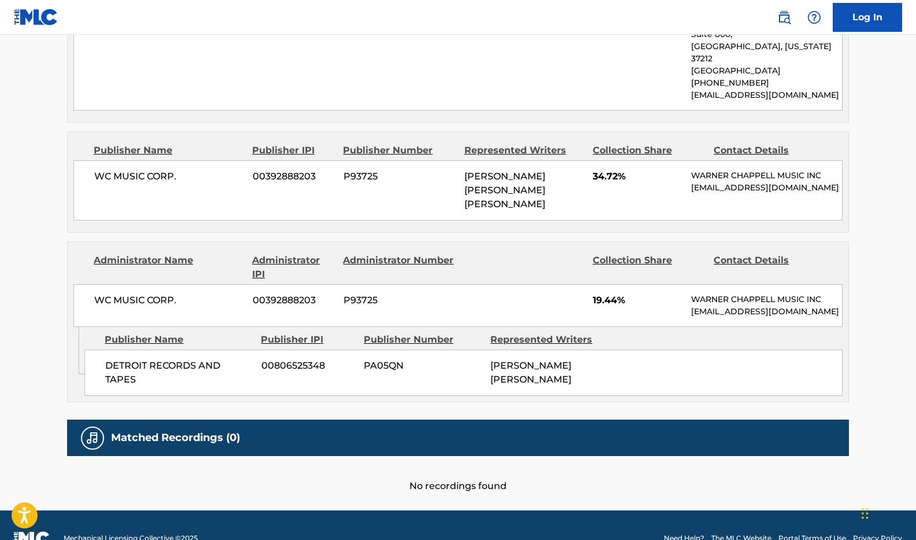
scroll to position [655, 0]
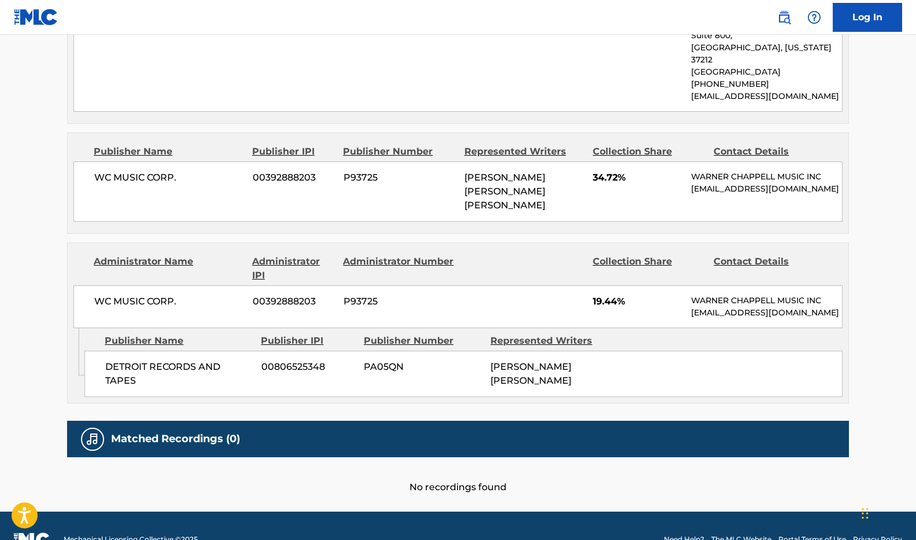
click at [156, 360] on span "DETROIT RECORDS AND TAPES" at bounding box center [179, 374] width 148 height 28
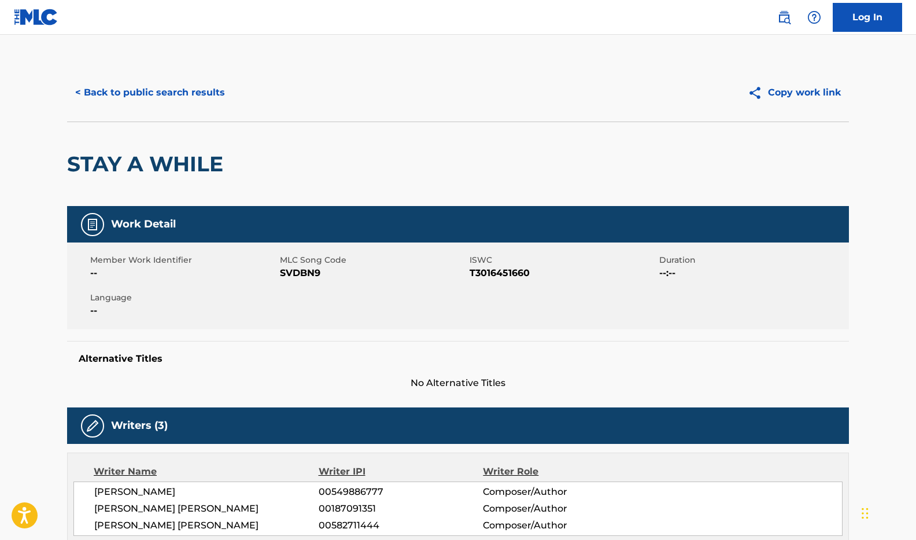
scroll to position [0, 0]
click at [148, 91] on button "< Back to public search results" at bounding box center [150, 92] width 166 height 29
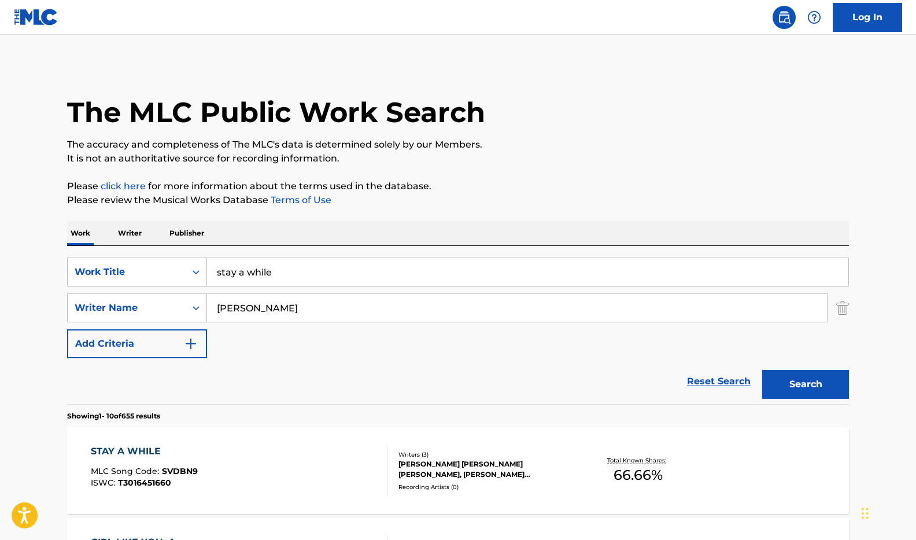
click at [276, 268] on input "stay a while" at bounding box center [528, 272] width 642 height 28
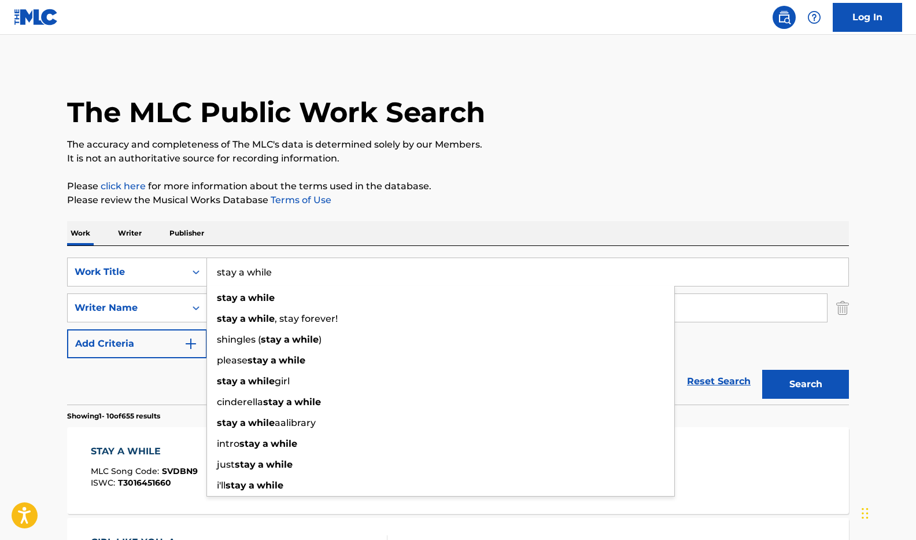
click at [276, 268] on input "stay a while" at bounding box center [528, 272] width 642 height 28
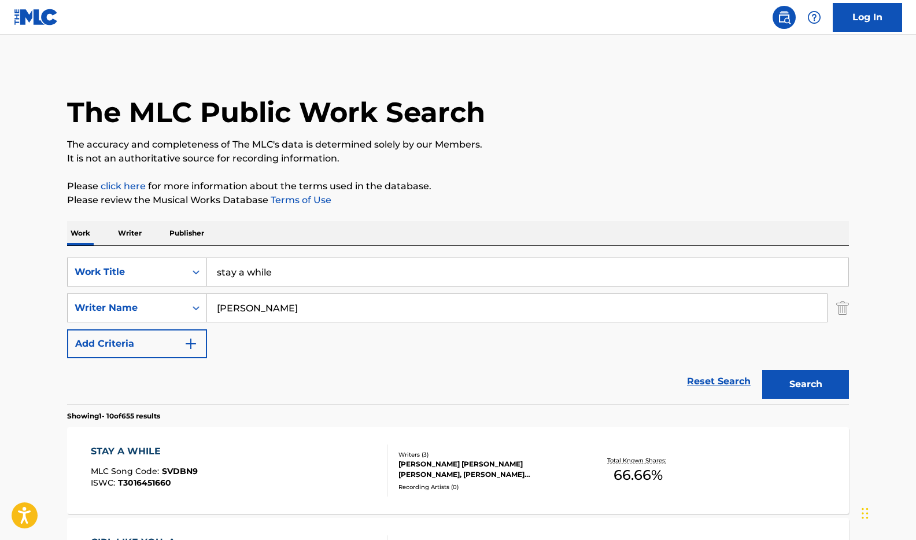
click at [260, 223] on div "Work Writer Publisher" at bounding box center [458, 233] width 782 height 24
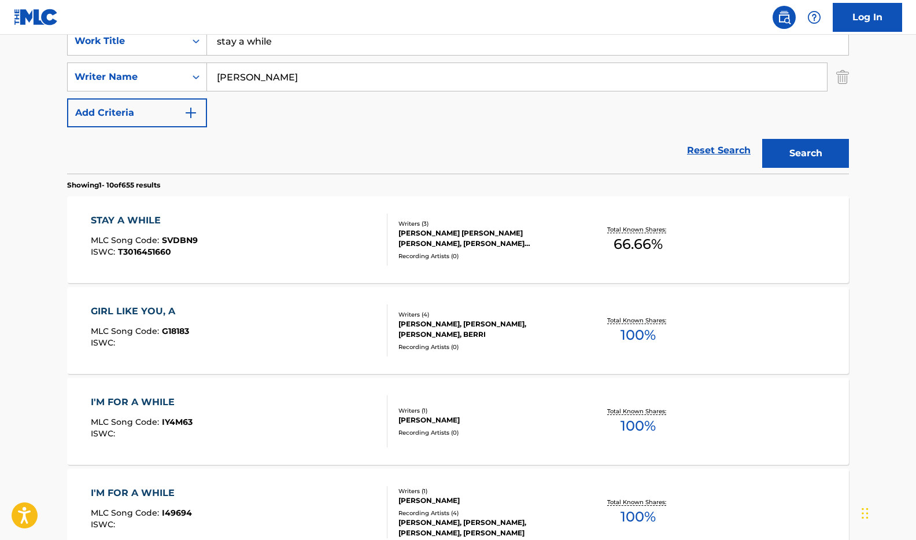
scroll to position [234, 0]
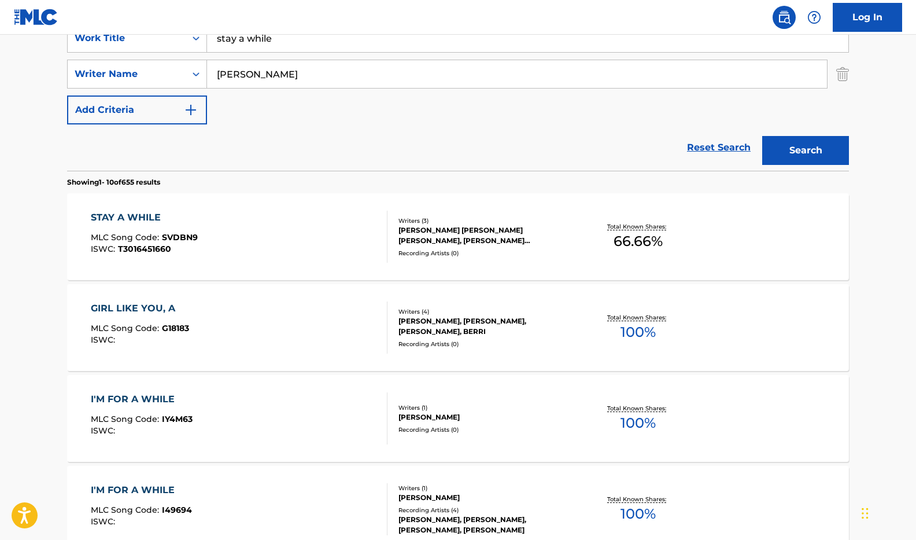
click at [244, 254] on div "STAY A WHILE MLC Song Code : SVDBN9 ISWC : T3016451660" at bounding box center [239, 237] width 297 height 52
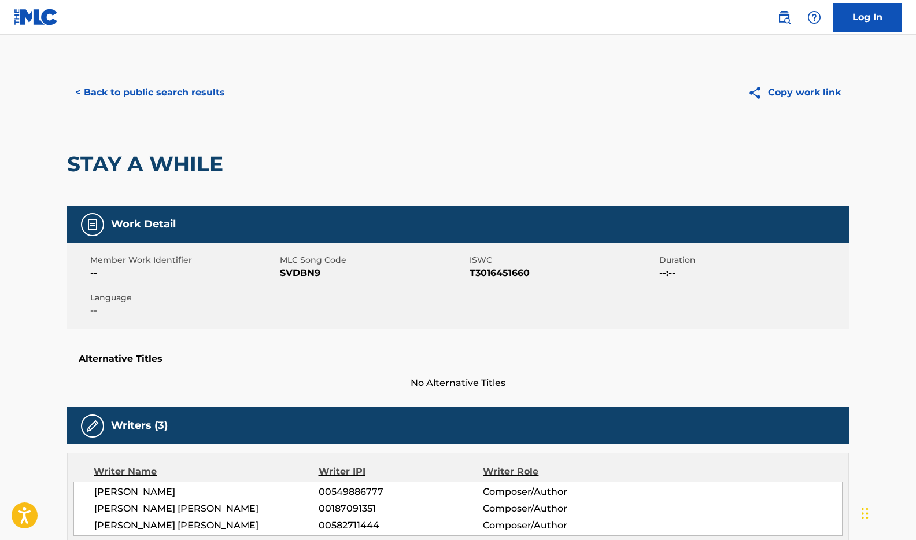
click at [104, 96] on button "< Back to public search results" at bounding box center [150, 92] width 166 height 29
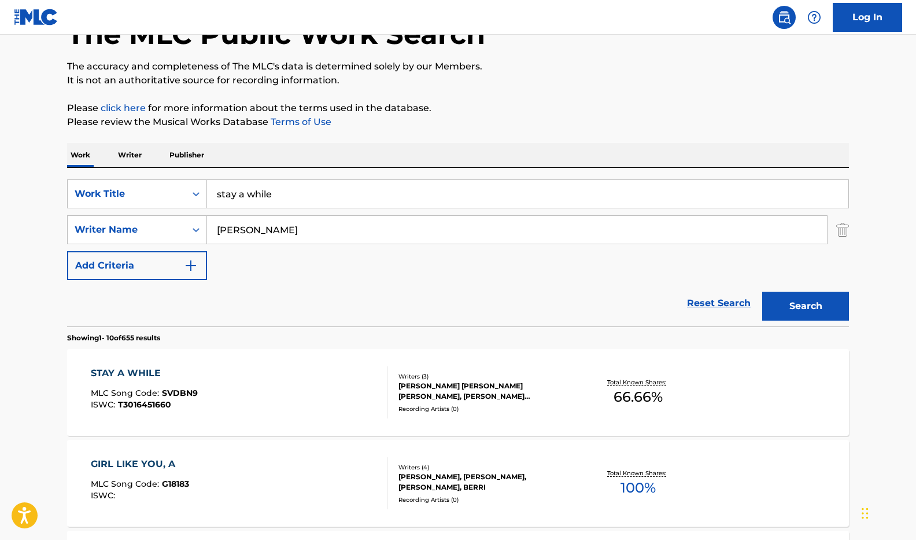
scroll to position [76, 0]
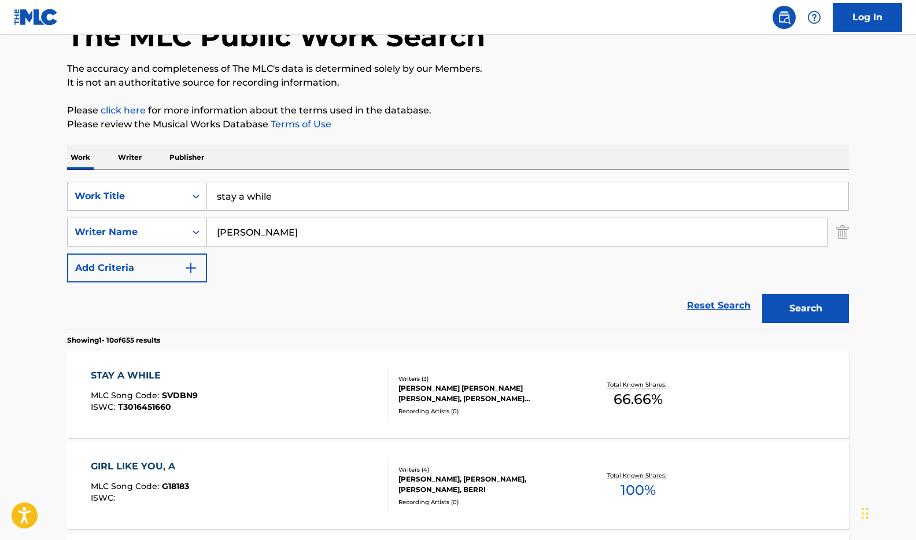
click at [291, 196] on input "stay a while" at bounding box center [528, 196] width 642 height 28
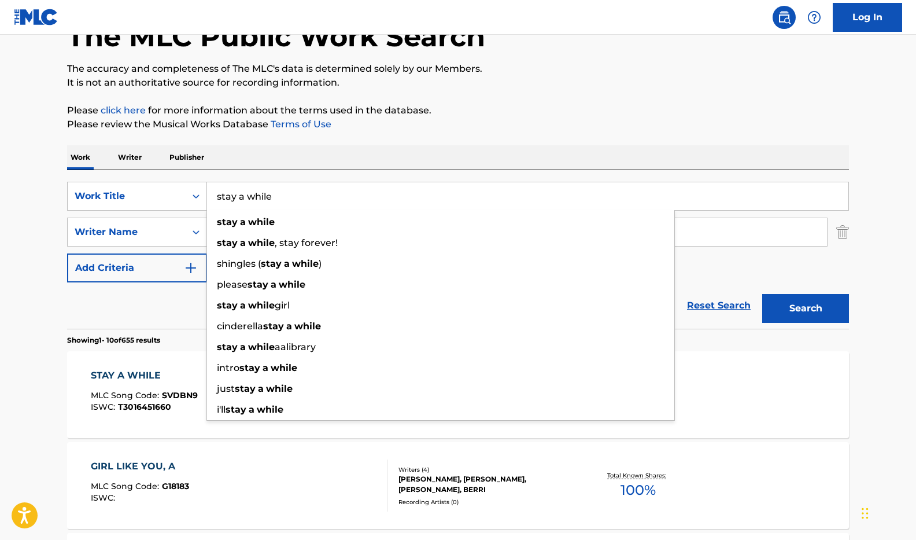
click at [291, 196] on input "stay a while" at bounding box center [528, 196] width 642 height 28
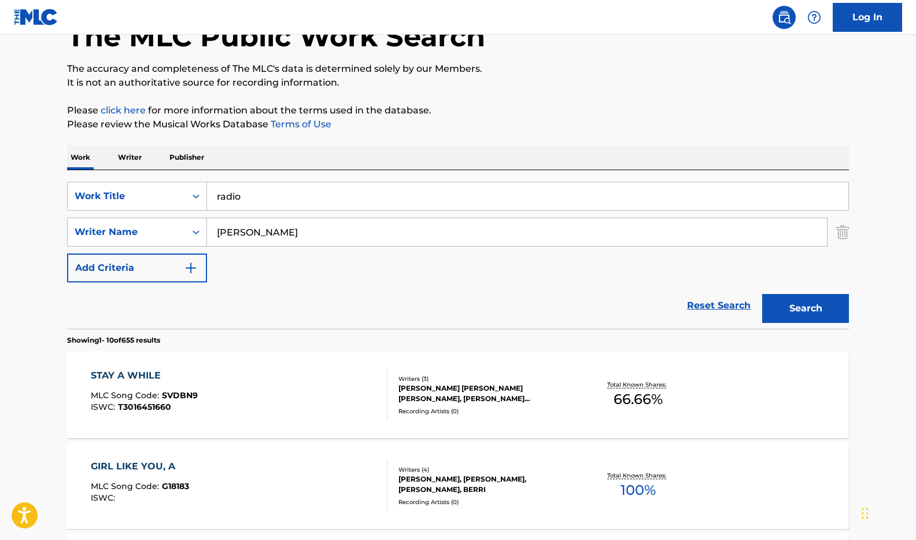
type input "radio"
click at [806, 308] on button "Search" at bounding box center [805, 308] width 87 height 29
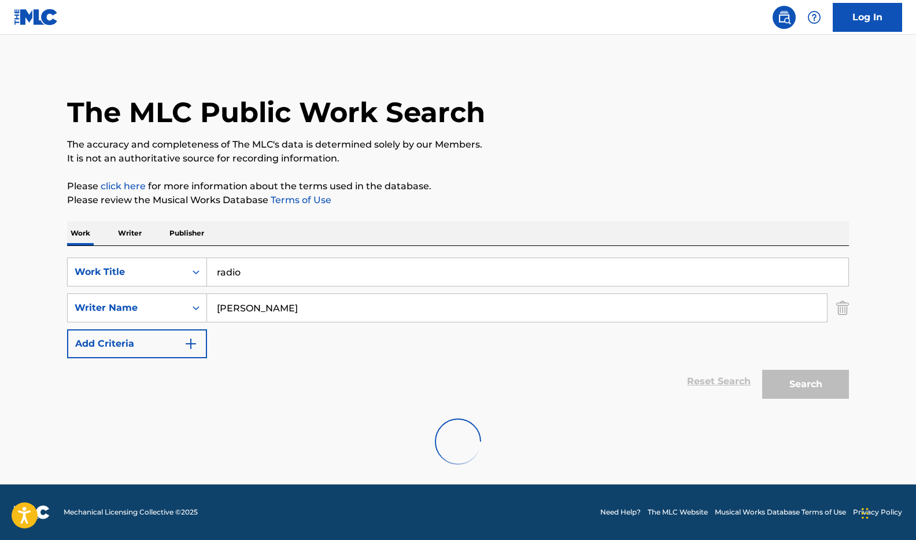
scroll to position [0, 0]
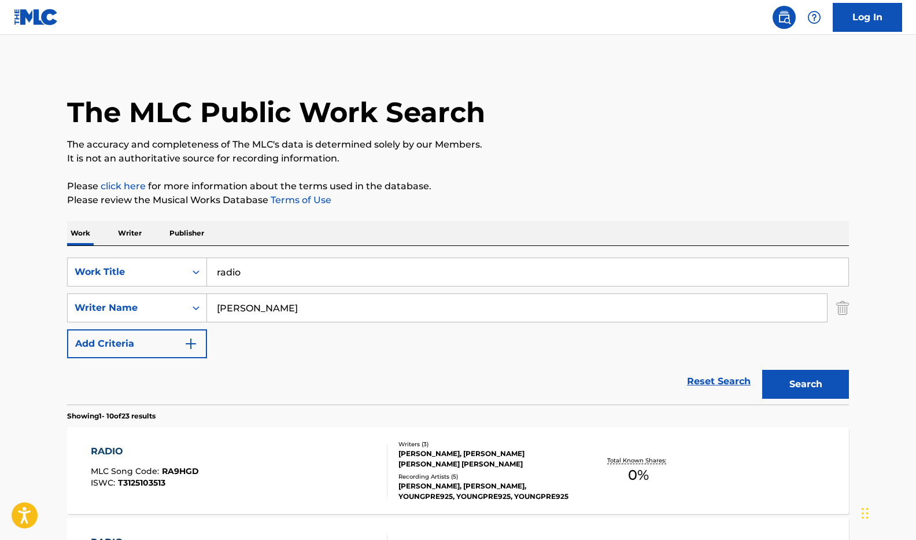
click at [271, 312] on input "[PERSON_NAME]" at bounding box center [517, 308] width 620 height 28
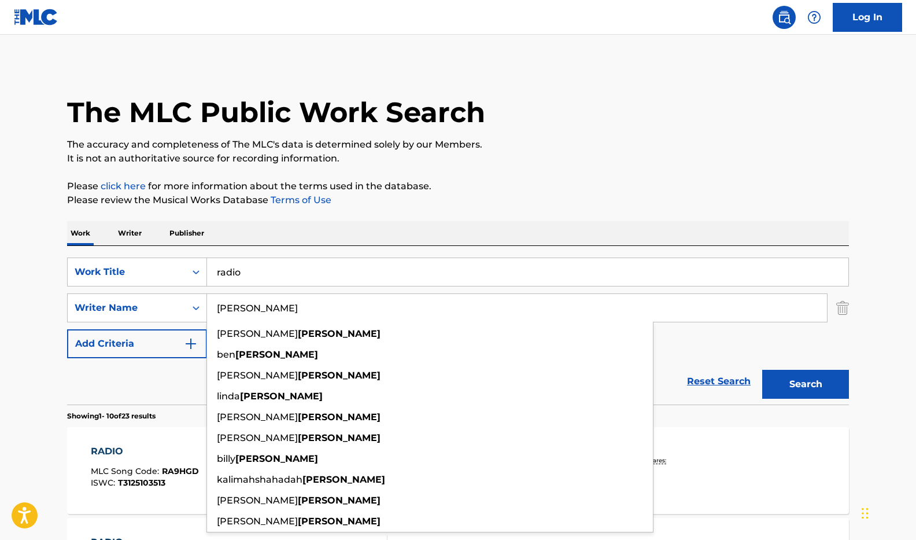
click at [271, 312] on input "[PERSON_NAME]" at bounding box center [517, 308] width 620 height 28
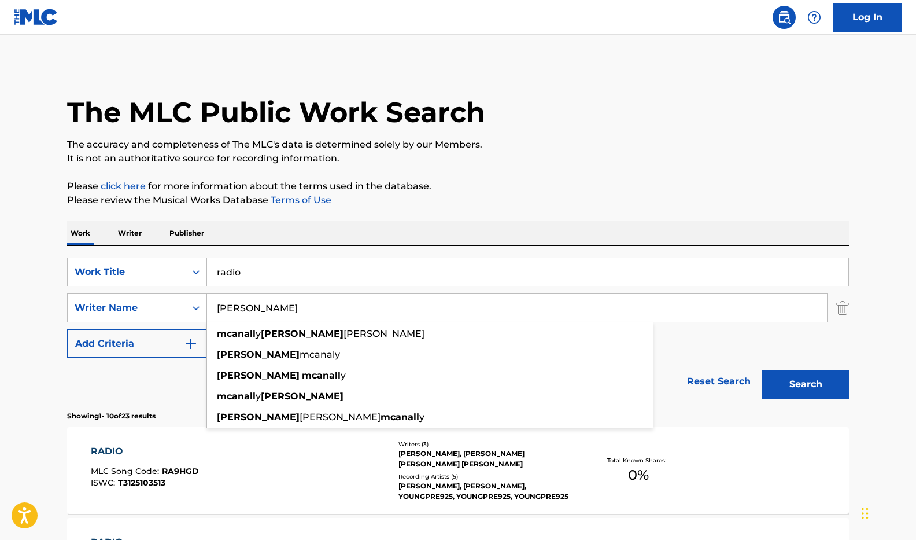
type input "[PERSON_NAME]"
click at [806, 384] on button "Search" at bounding box center [805, 384] width 87 height 29
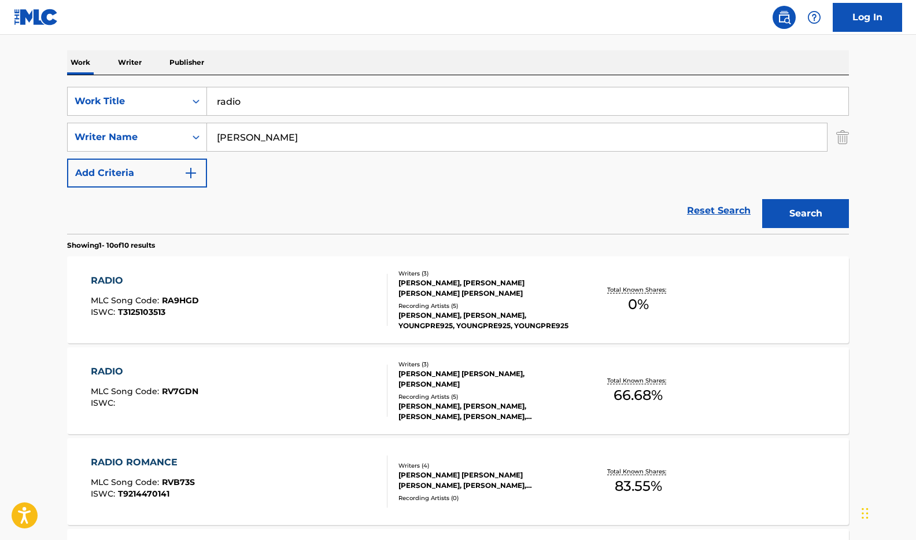
scroll to position [172, 0]
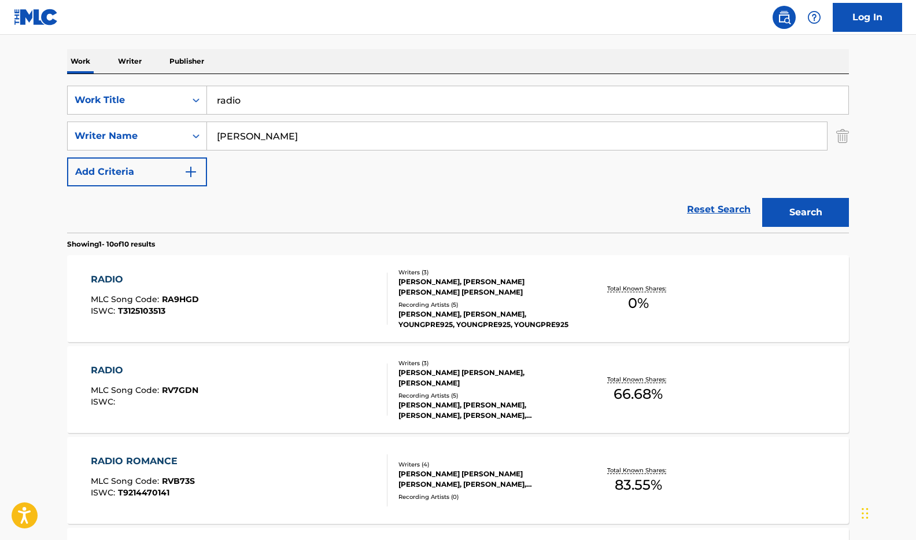
click at [253, 309] on div "RADIO MLC Song Code : RA9HGD ISWC : T3125103513" at bounding box center [239, 298] width 297 height 52
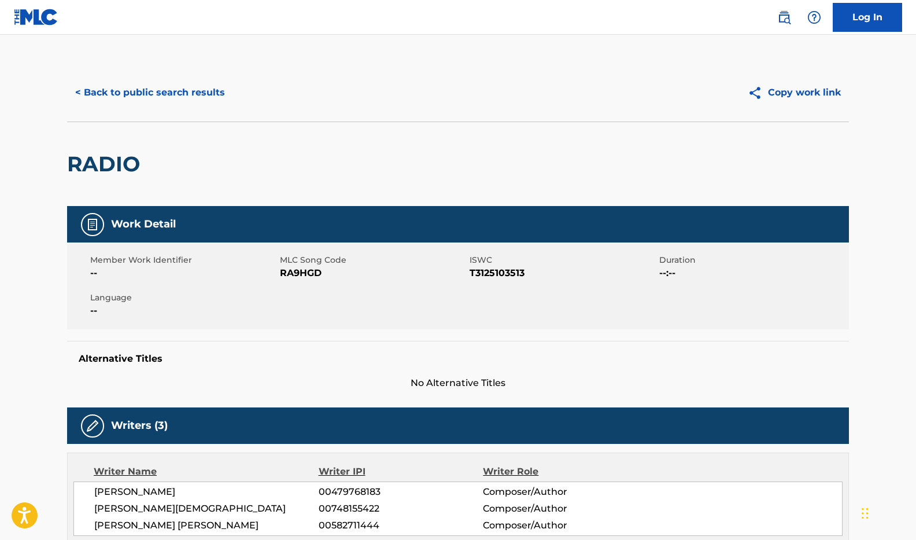
click at [126, 97] on button "< Back to public search results" at bounding box center [150, 92] width 166 height 29
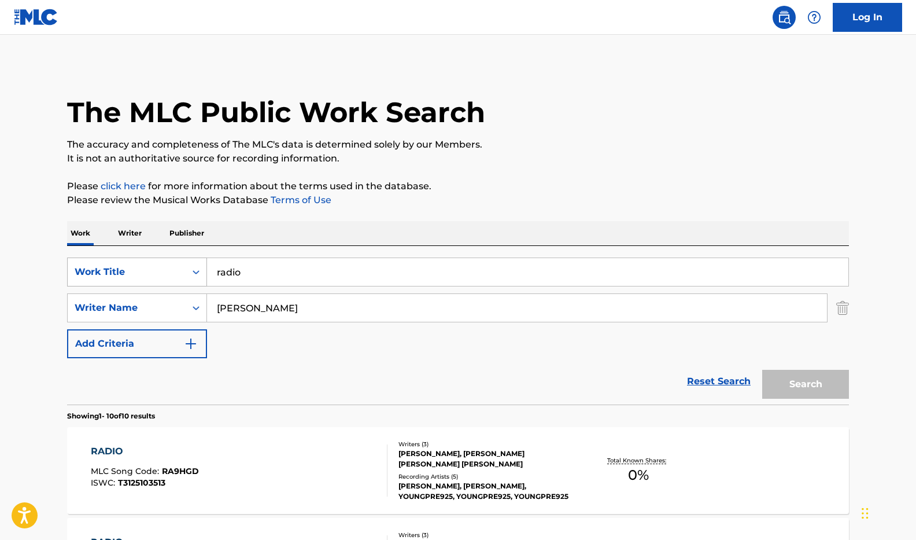
scroll to position [172, 0]
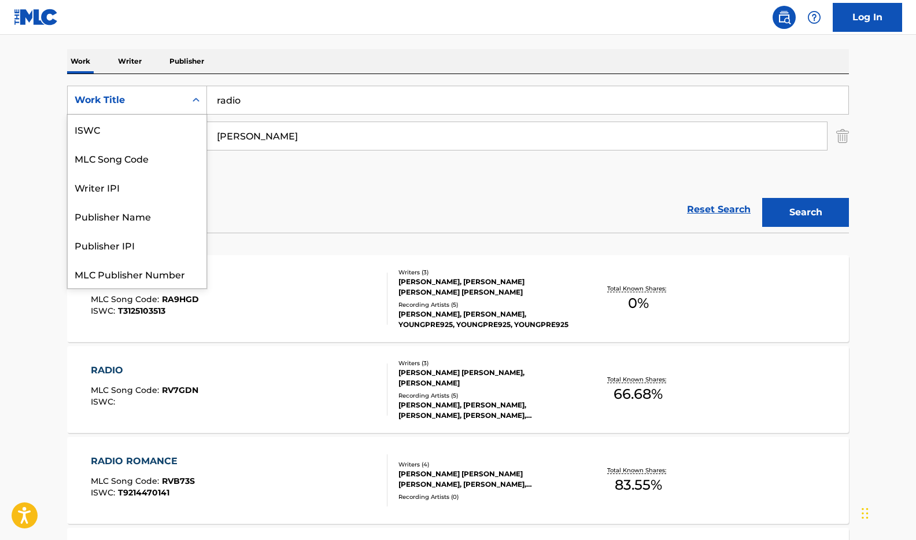
click at [114, 94] on div "Work Title" at bounding box center [127, 100] width 104 height 14
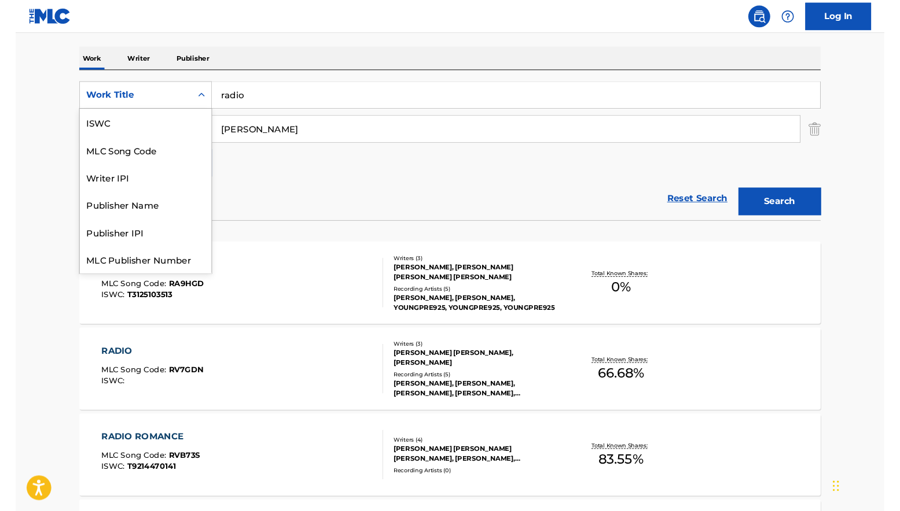
scroll to position [29, 0]
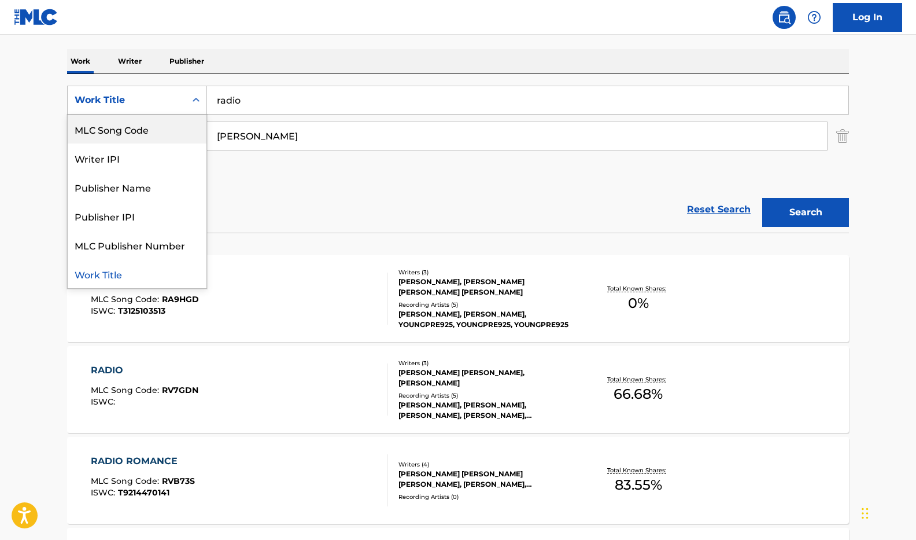
click at [113, 130] on div "MLC Song Code" at bounding box center [137, 129] width 139 height 29
